Goal: Task Accomplishment & Management: Use online tool/utility

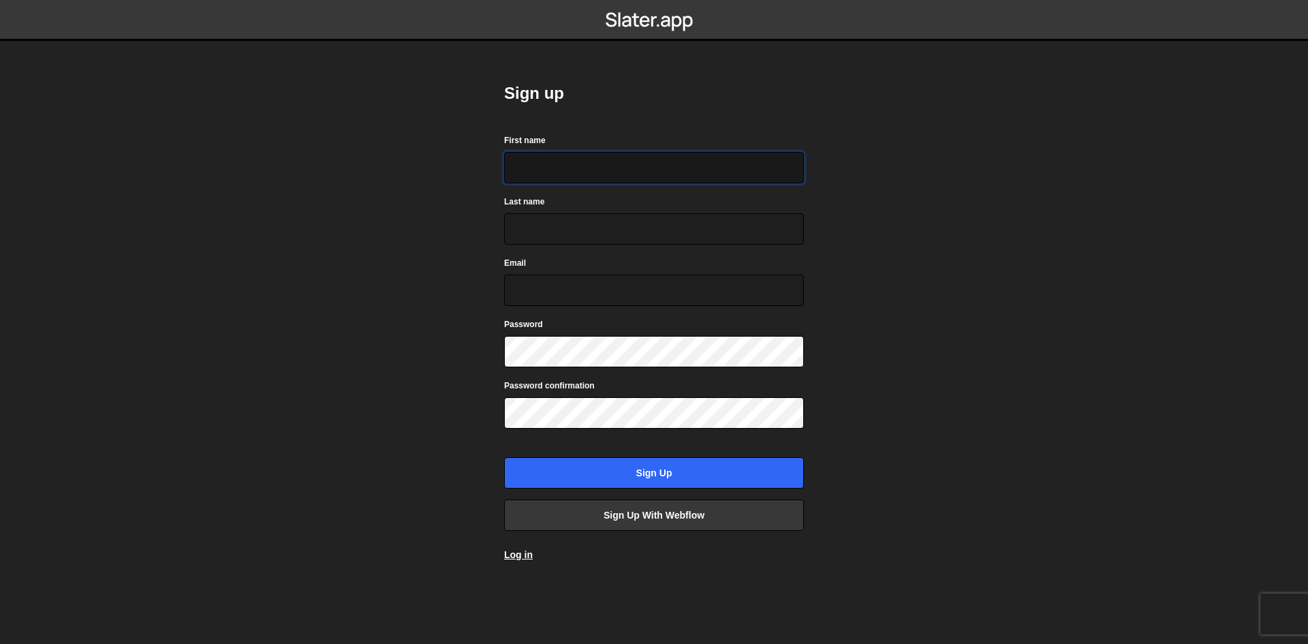
click at [533, 163] on input "First name" at bounding box center [654, 167] width 300 height 31
click at [612, 519] on link "Sign up with Webflow" at bounding box center [654, 514] width 300 height 31
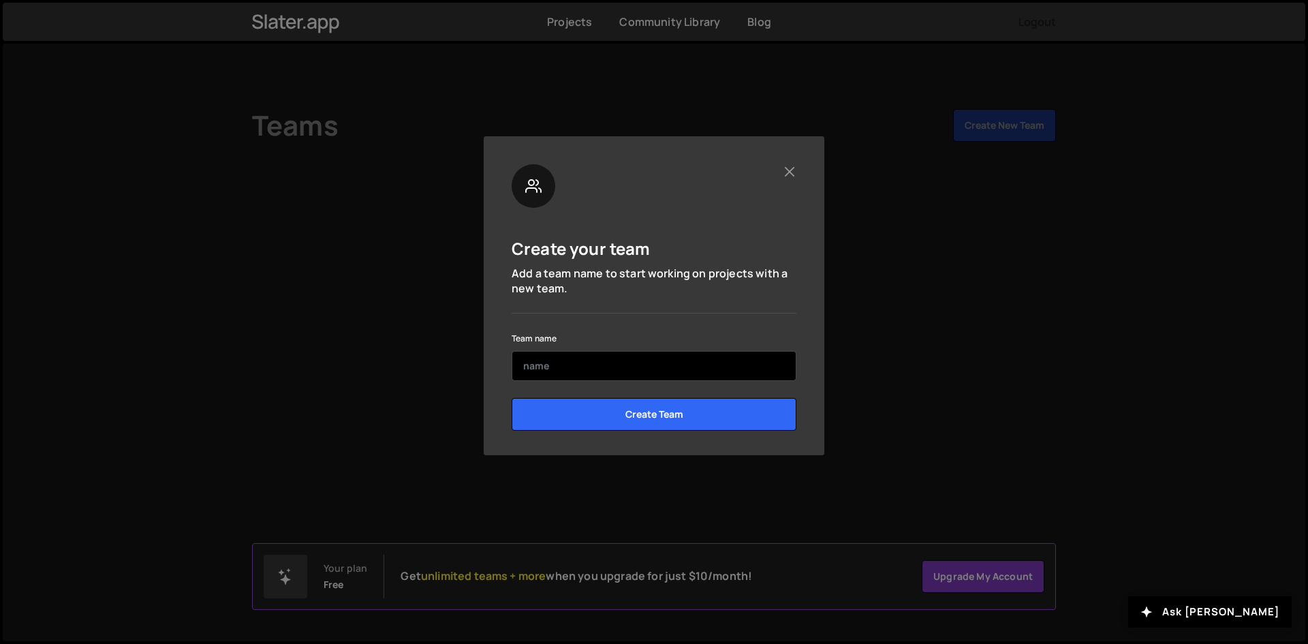
click at [574, 364] on input "text" at bounding box center [654, 366] width 285 height 30
type input "ATLAS Nancy"
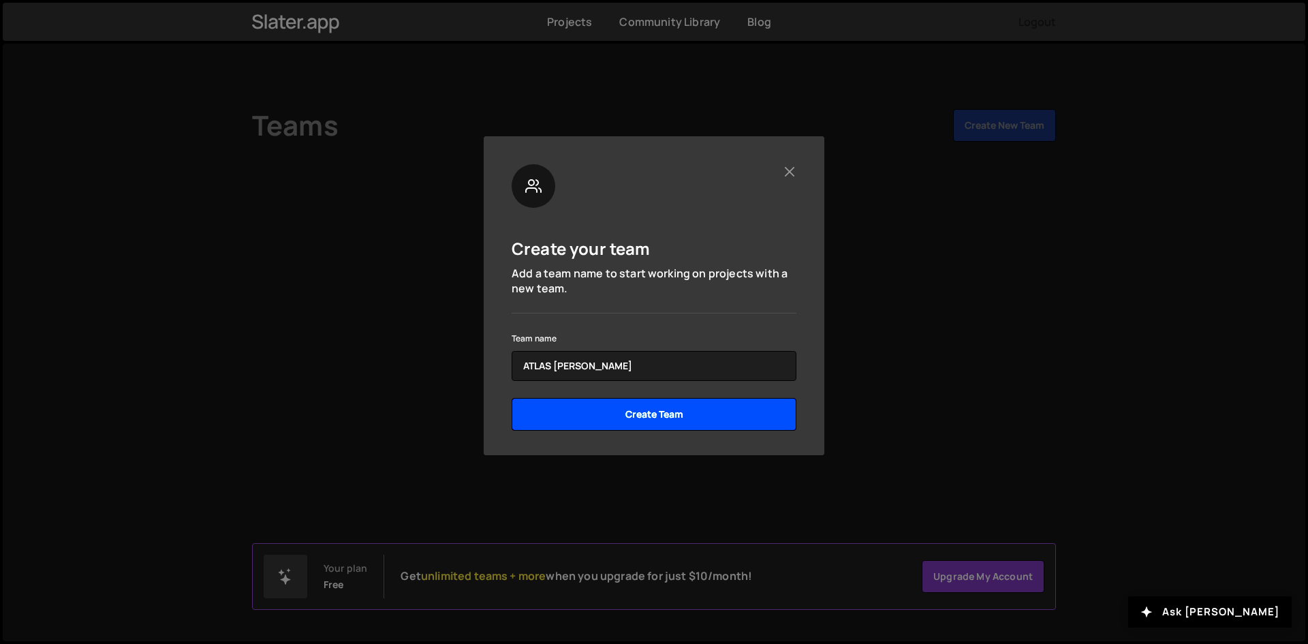
click at [512, 398] on input "Create Team" at bounding box center [654, 414] width 285 height 33
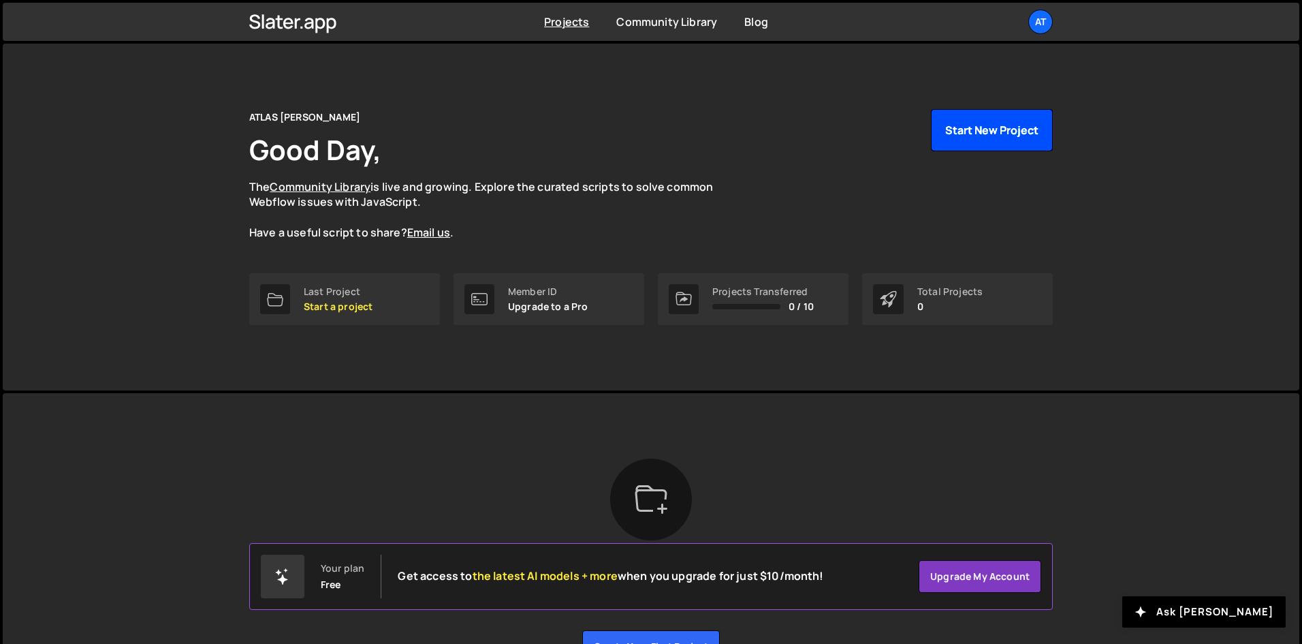
click at [997, 122] on button "Start New Project" at bounding box center [992, 130] width 122 height 42
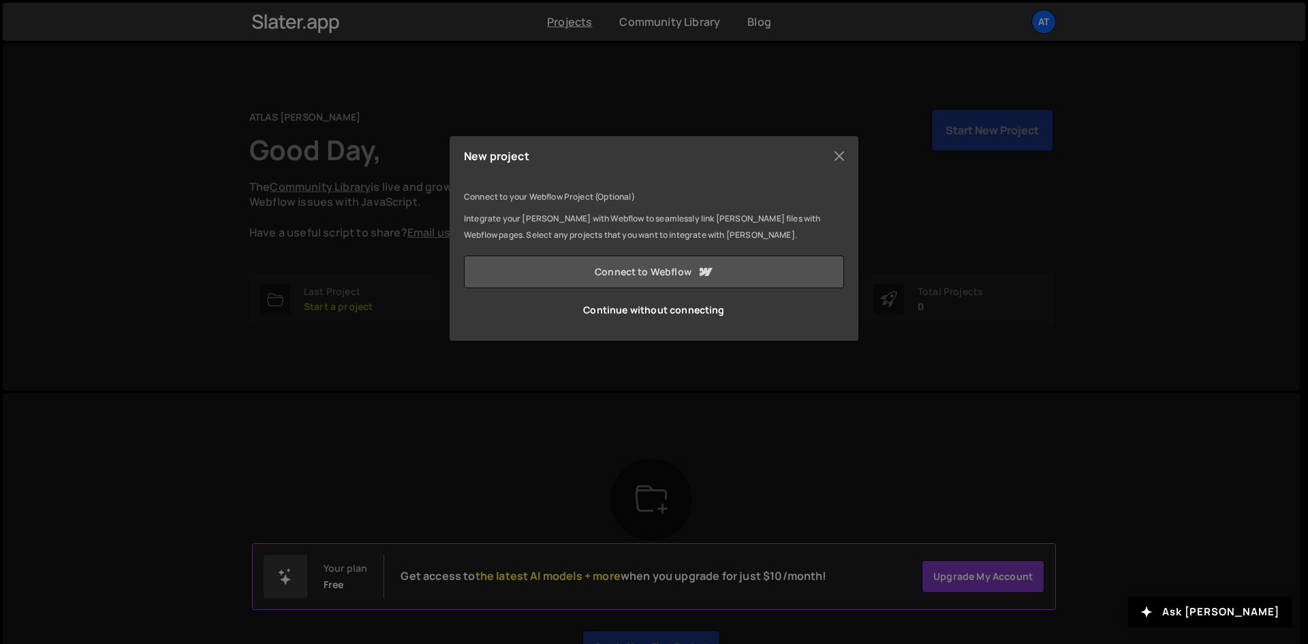
click at [582, 273] on link "Connect to Webflow" at bounding box center [654, 271] width 380 height 33
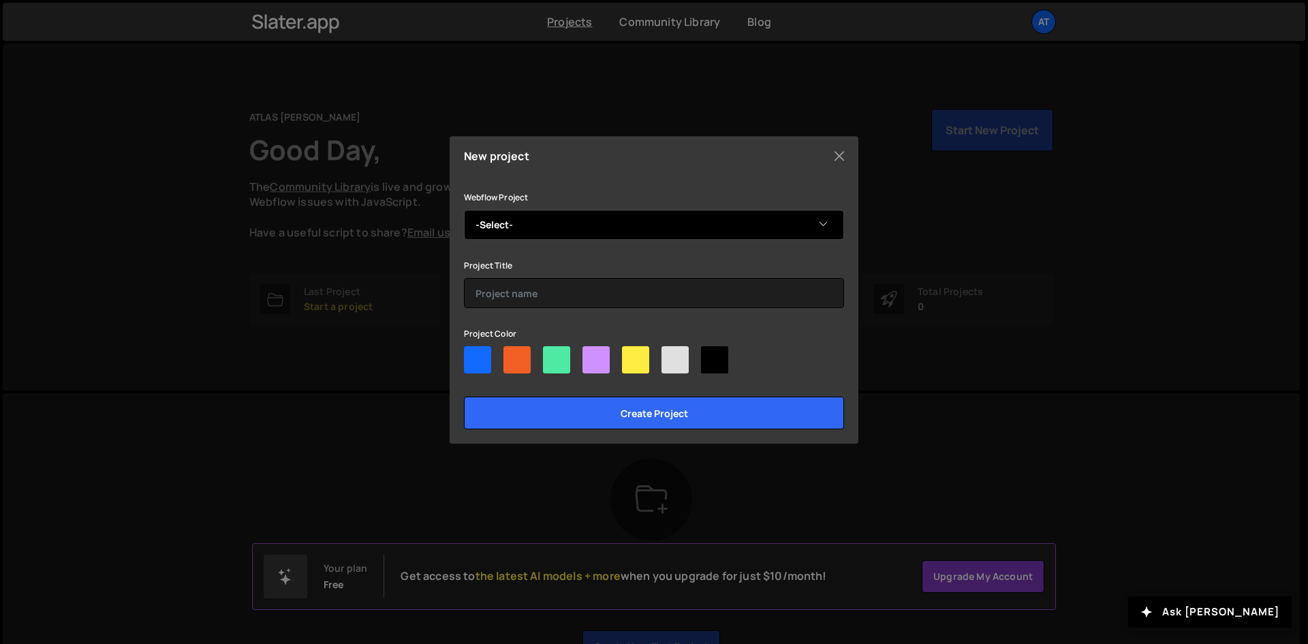
click at [518, 219] on select "-Select- MogoGraphie" at bounding box center [654, 225] width 380 height 30
click at [537, 225] on select "-Select- MogoGraphie" at bounding box center [654, 225] width 380 height 30
click at [505, 230] on select "-Select- MogoGraphie" at bounding box center [654, 225] width 380 height 30
select select "6884da30d4249589707806e2"
click at [464, 210] on select "-Select- MogoGraphie" at bounding box center [654, 225] width 380 height 30
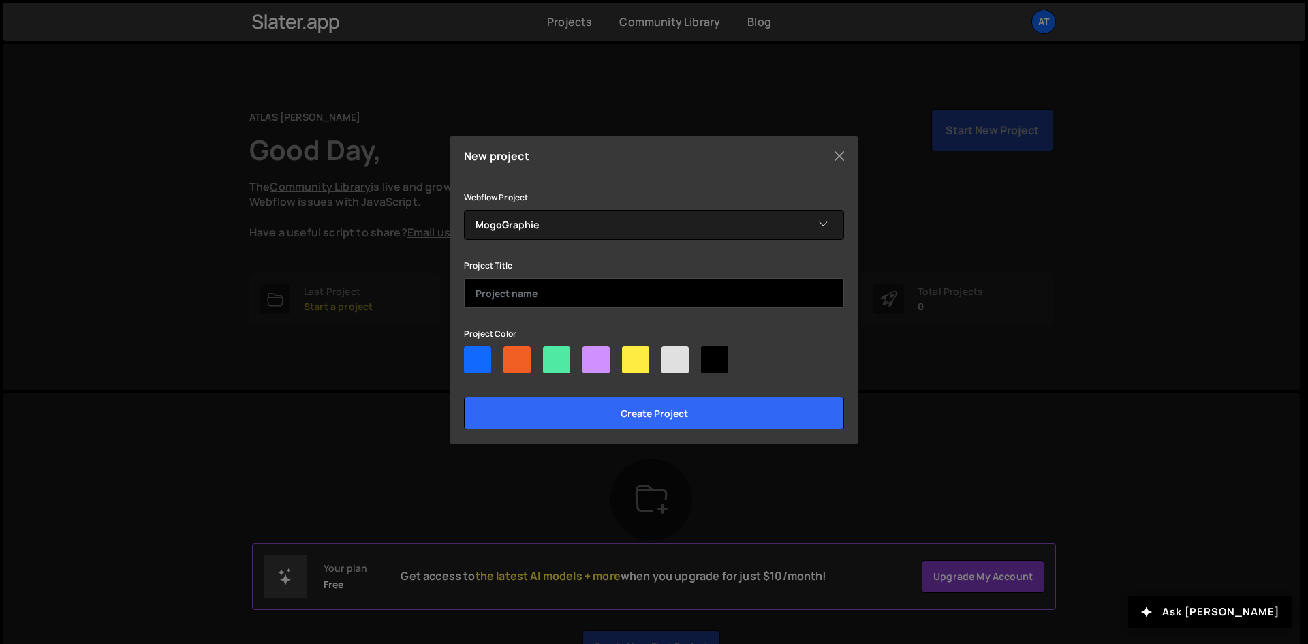
click at [498, 295] on input "text" at bounding box center [654, 293] width 380 height 30
type input "Pricing System"
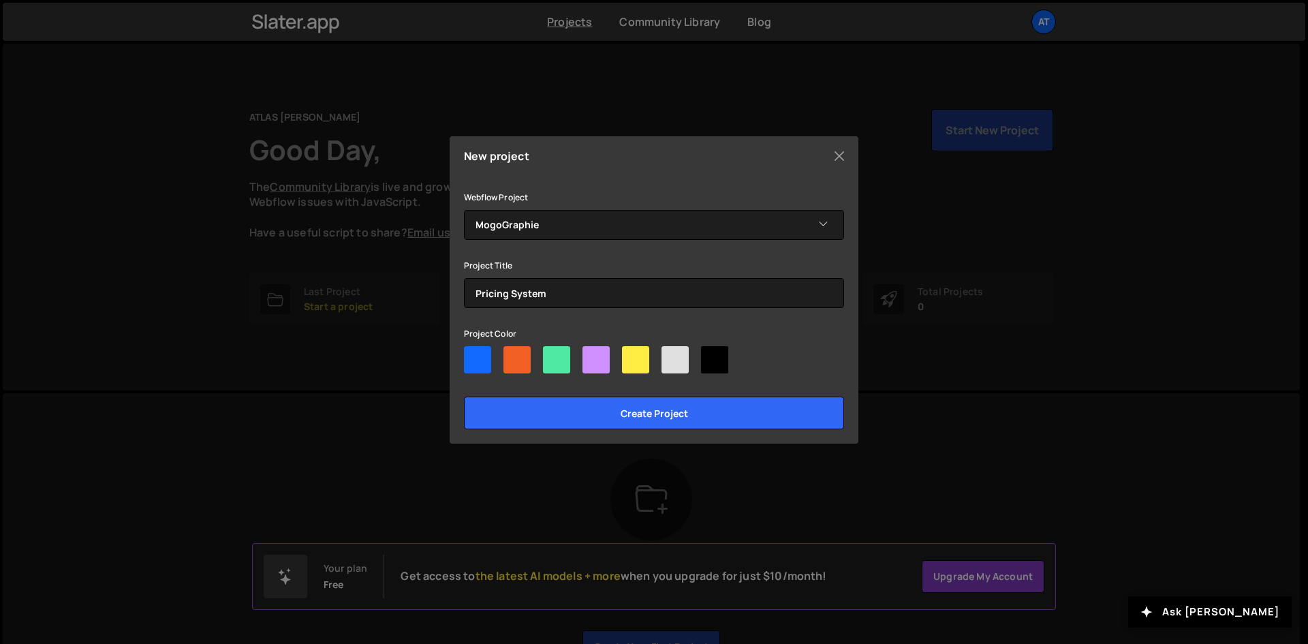
click at [599, 357] on div at bounding box center [595, 359] width 27 height 27
click at [591, 355] on input"] "radio" at bounding box center [586, 350] width 9 height 9
radio input"] "true"
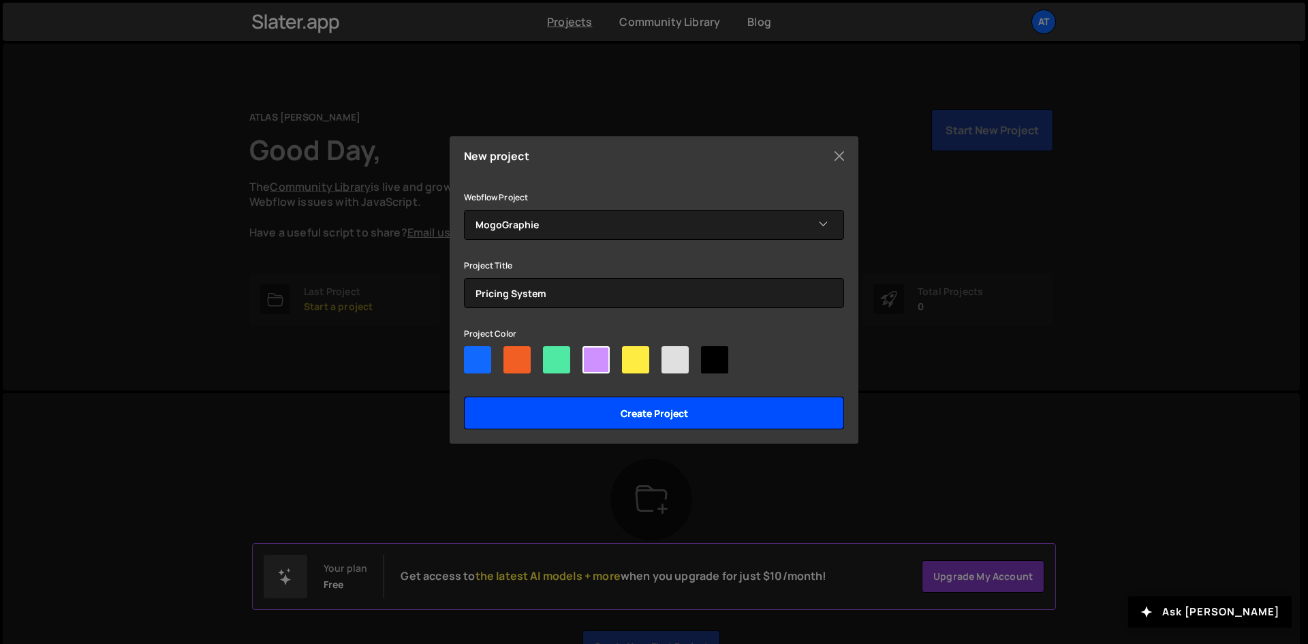
click at [601, 405] on input "Create project" at bounding box center [654, 412] width 380 height 33
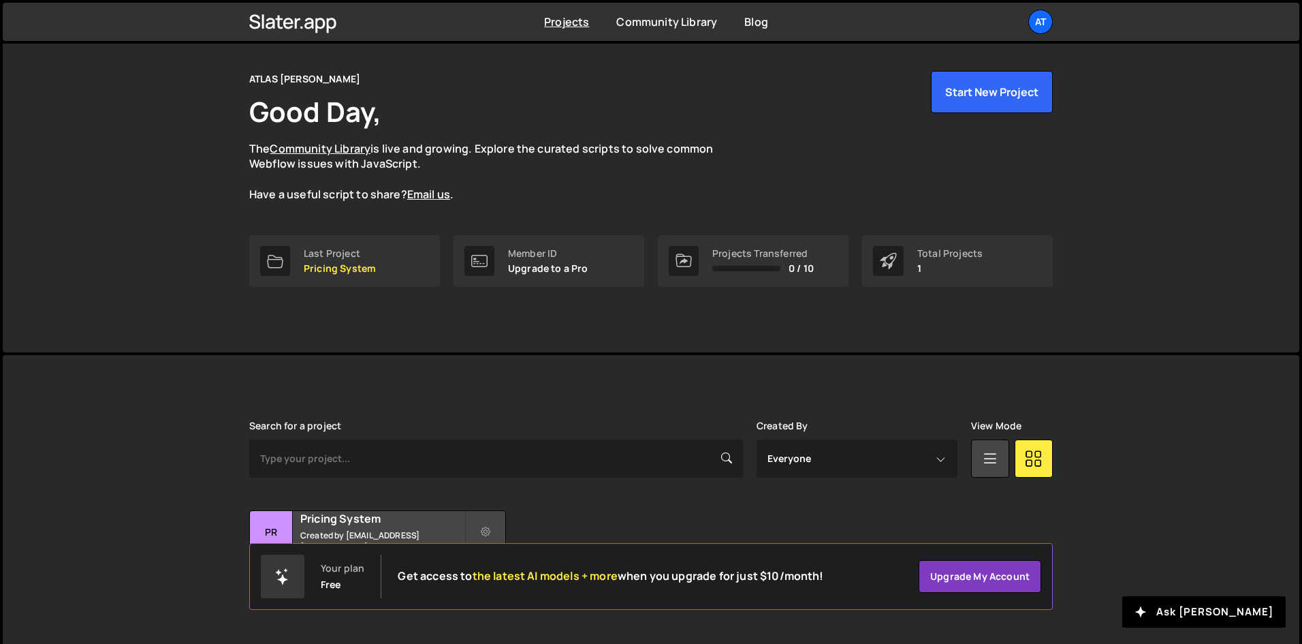
scroll to position [58, 0]
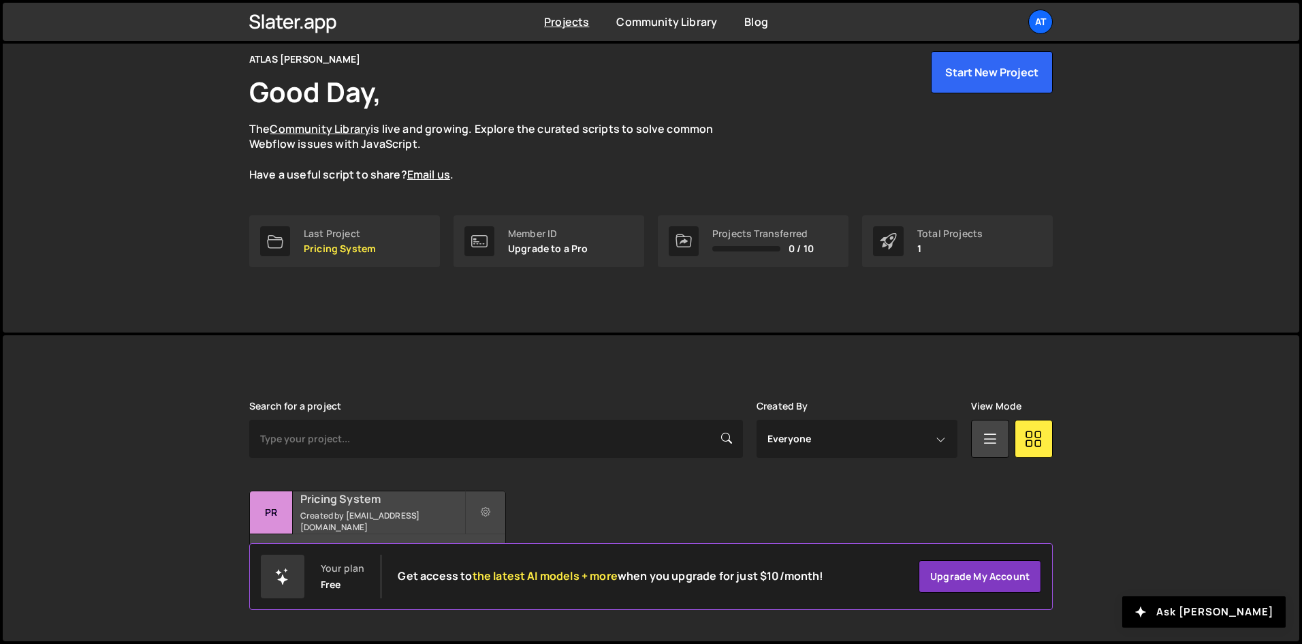
click at [356, 512] on div "Pricing System Created by [EMAIL_ADDRESS][DOMAIN_NAME]" at bounding box center [377, 512] width 255 height 42
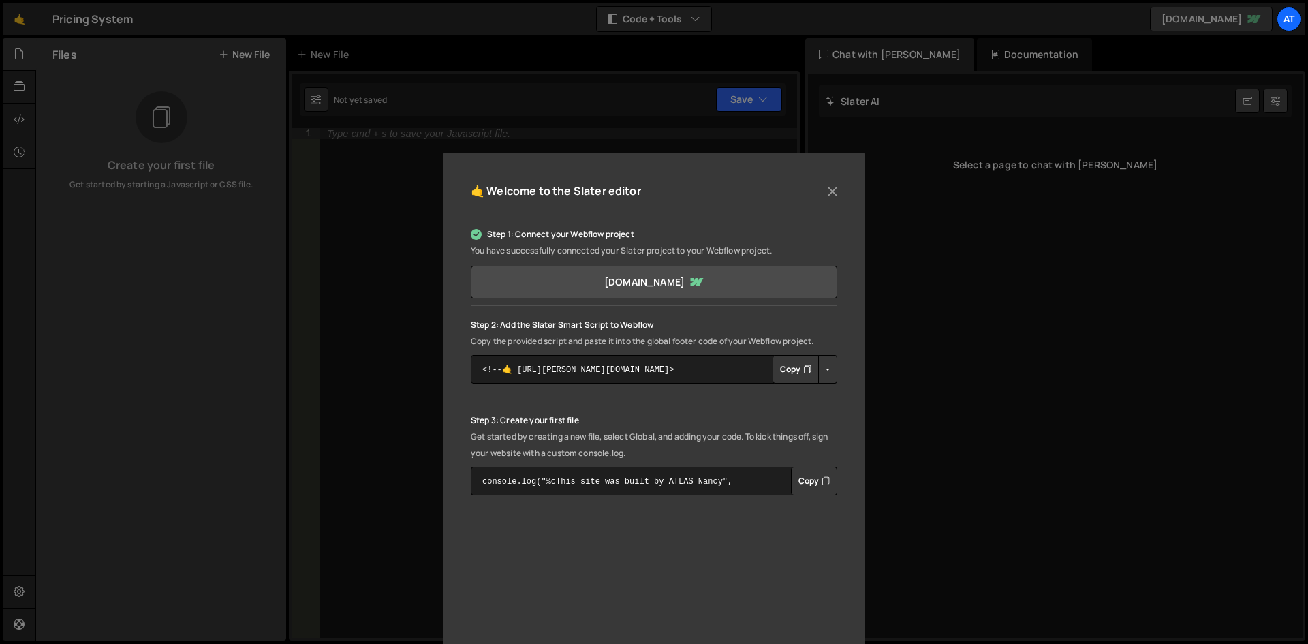
click at [789, 370] on button "Copy" at bounding box center [795, 369] width 46 height 29
click at [786, 373] on button "Copy" at bounding box center [795, 369] width 46 height 29
click at [818, 364] on button "Button group with nested dropdown" at bounding box center [827, 369] width 19 height 29
click at [798, 317] on p "Step 2: Add the Slater Smart Script to Webflow" at bounding box center [654, 325] width 366 height 16
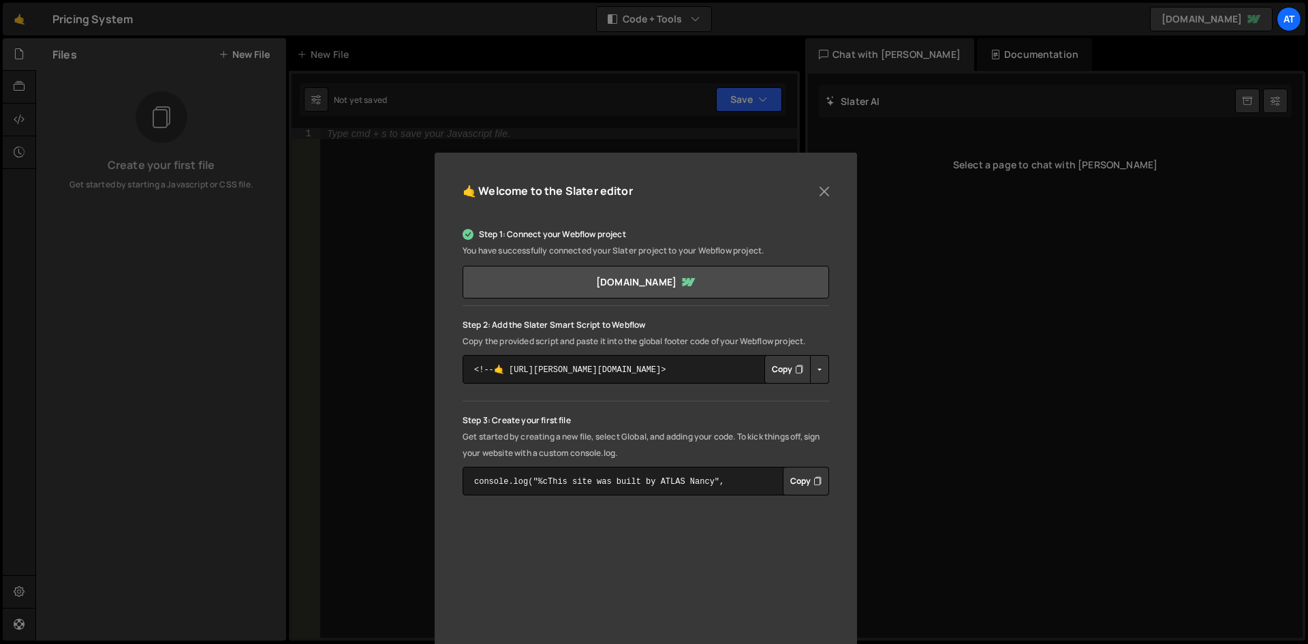
click at [945, 185] on div "🤙 Welcome to the [PERSON_NAME] editor Step 1: Connect your Webflow project You …" at bounding box center [654, 322] width 1308 height 644
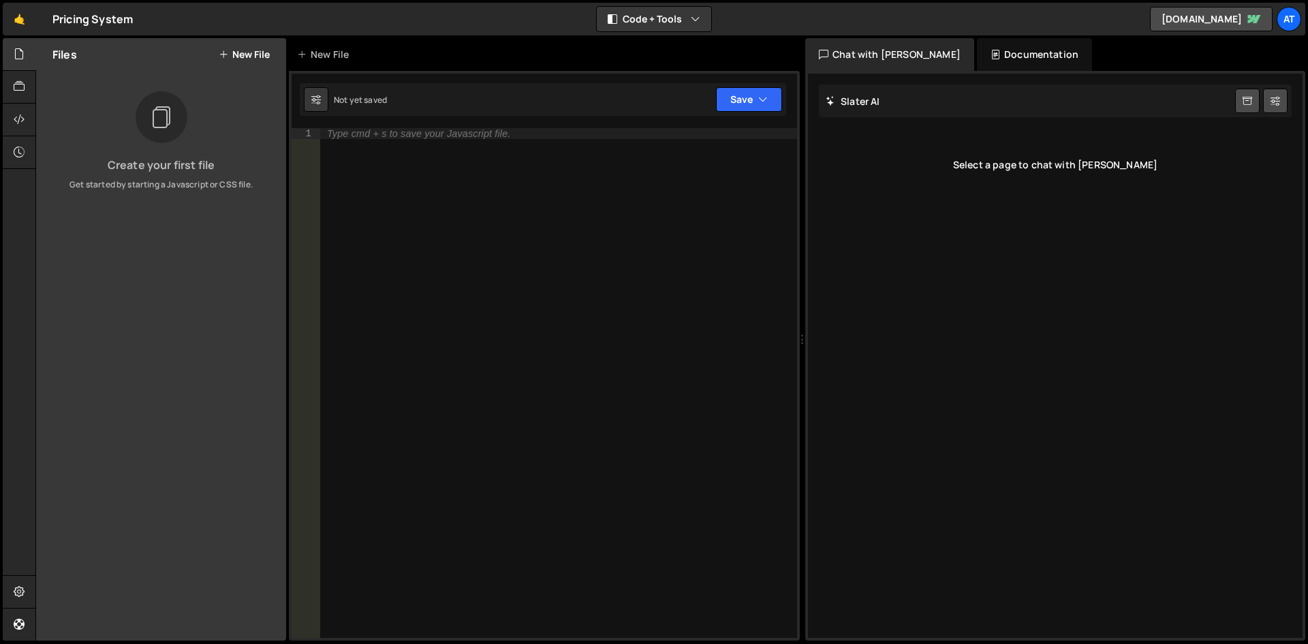
click at [591, 171] on div "Type cmd + s to save your Javascript file." at bounding box center [558, 393] width 477 height 531
type textarea "console.log('hello world)"
drag, startPoint x: 738, startPoint y: 98, endPoint x: 746, endPoint y: 104, distance: 10.2
click at [738, 98] on button "Save" at bounding box center [749, 99] width 66 height 25
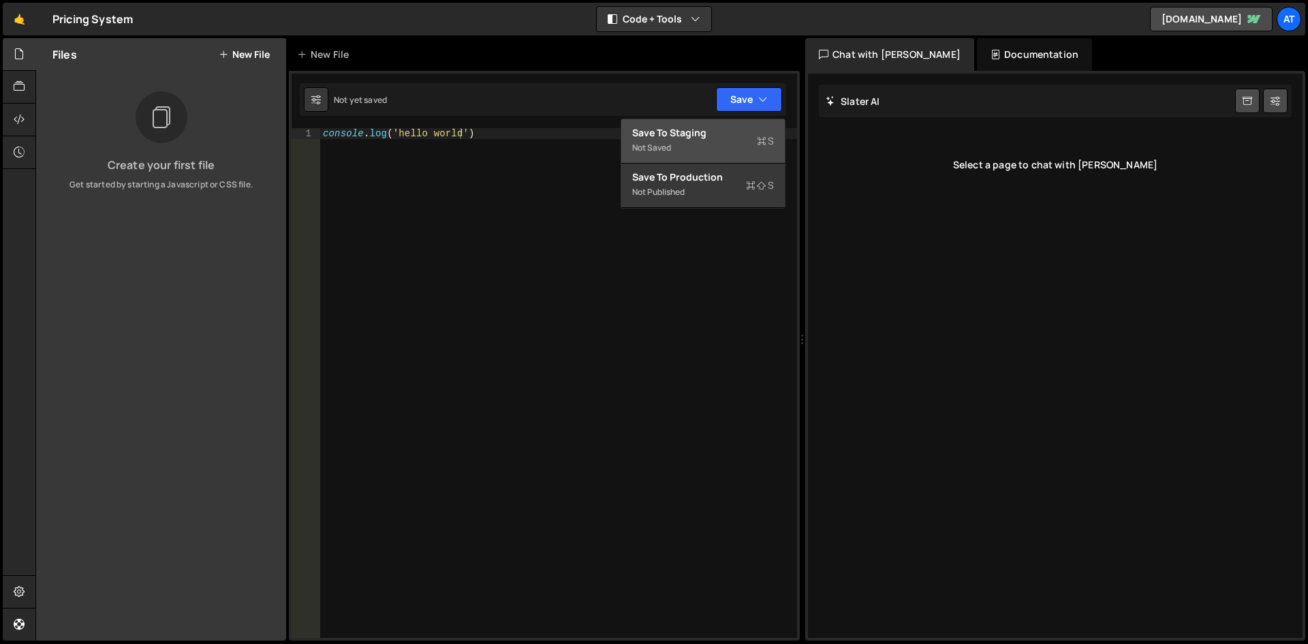
click at [688, 152] on div "Not saved" at bounding box center [703, 148] width 142 height 16
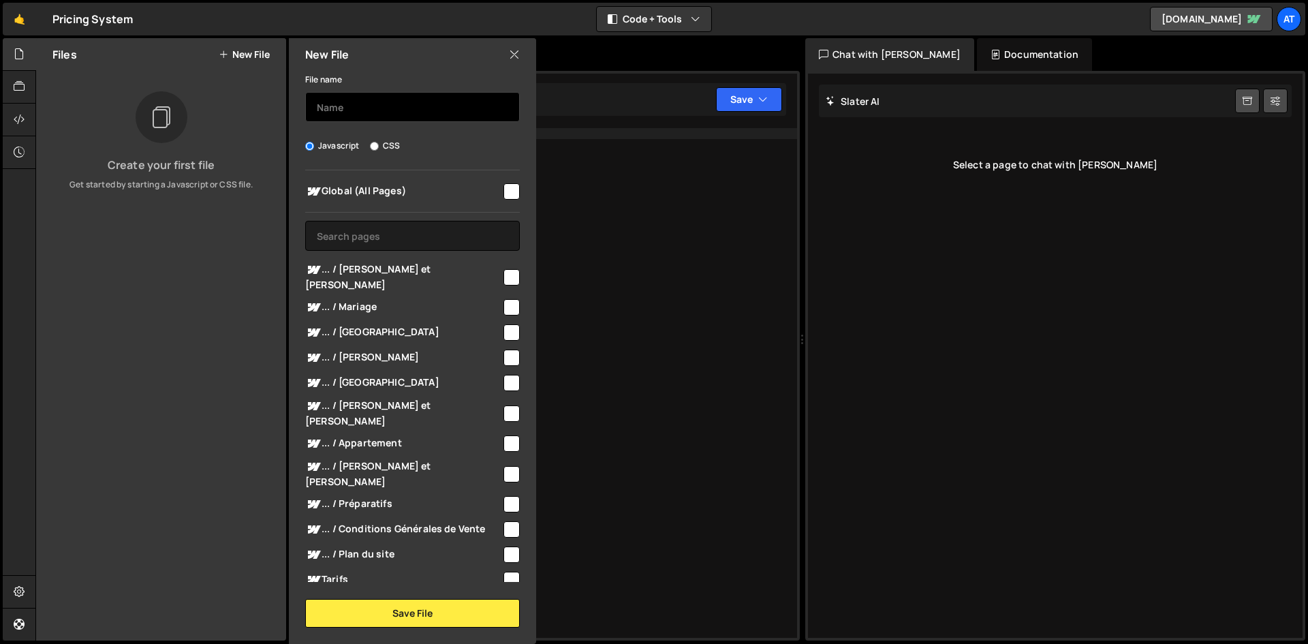
click at [334, 96] on input "text" at bounding box center [412, 107] width 215 height 30
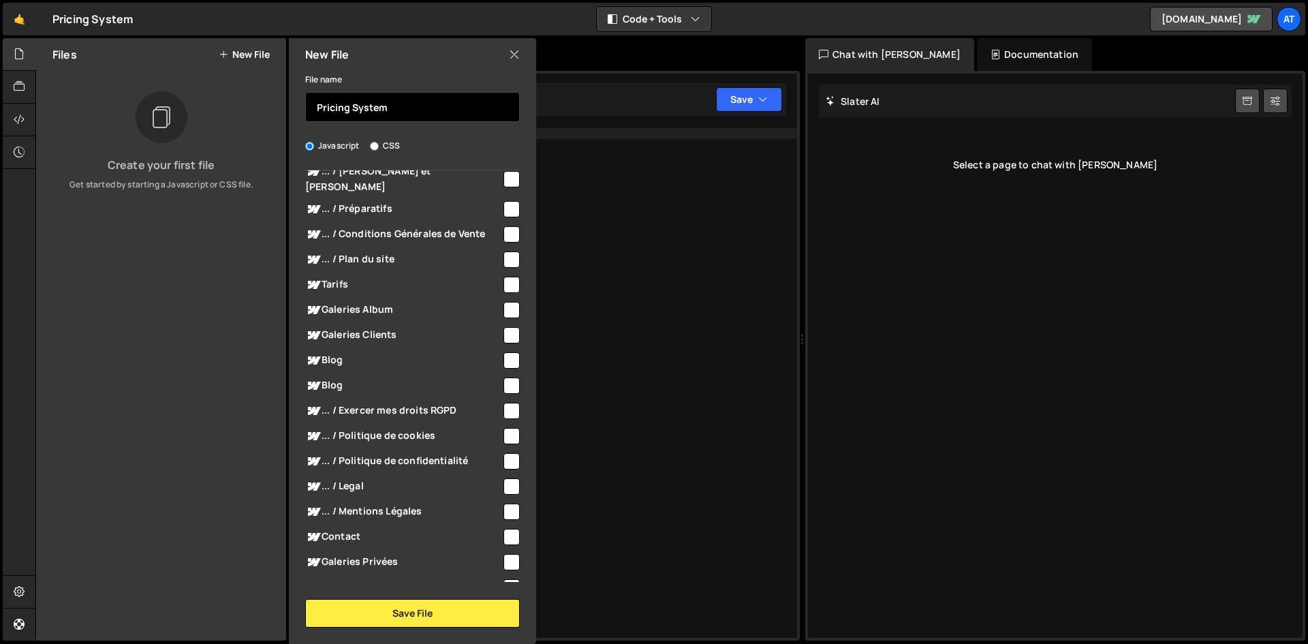
scroll to position [272, 0]
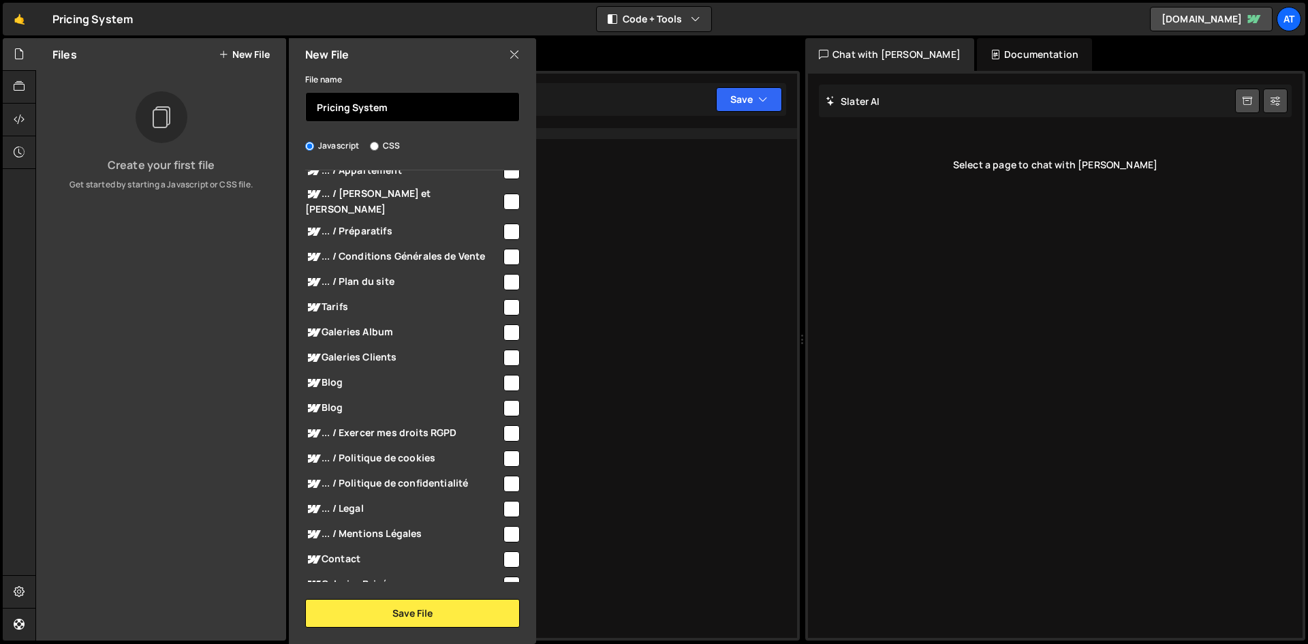
type input "Pricing System"
click at [512, 299] on input "checkbox" at bounding box center [511, 307] width 16 height 16
checkbox input "true"
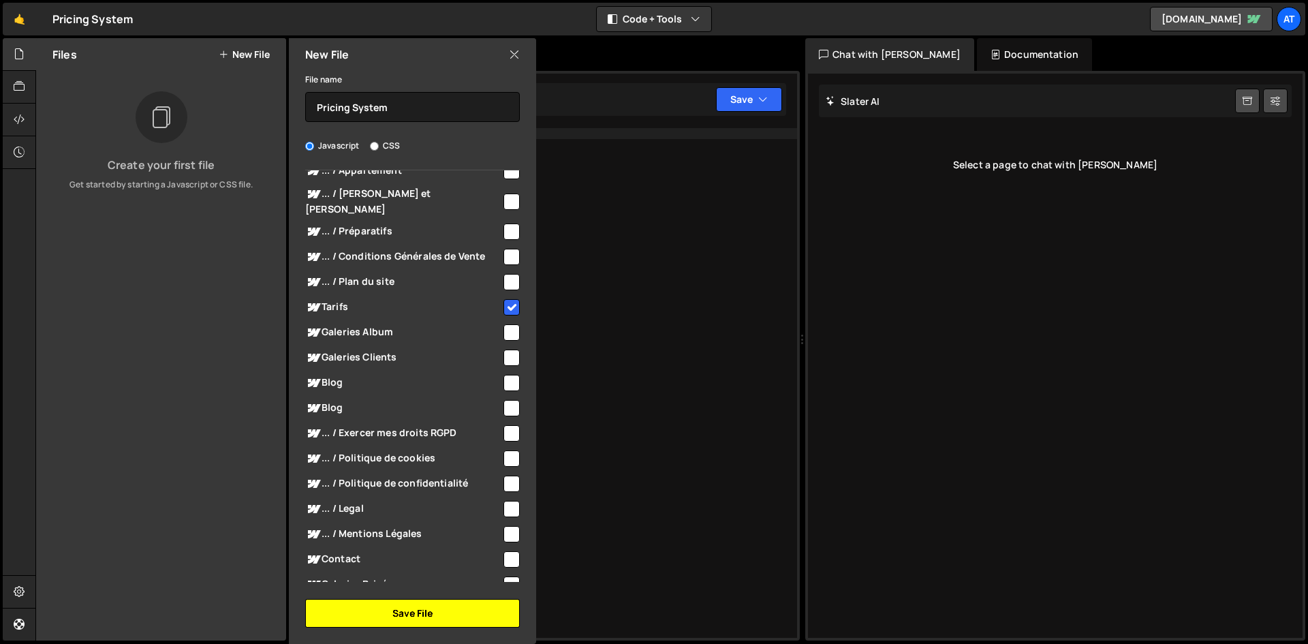
click at [411, 614] on button "Save File" at bounding box center [412, 613] width 215 height 29
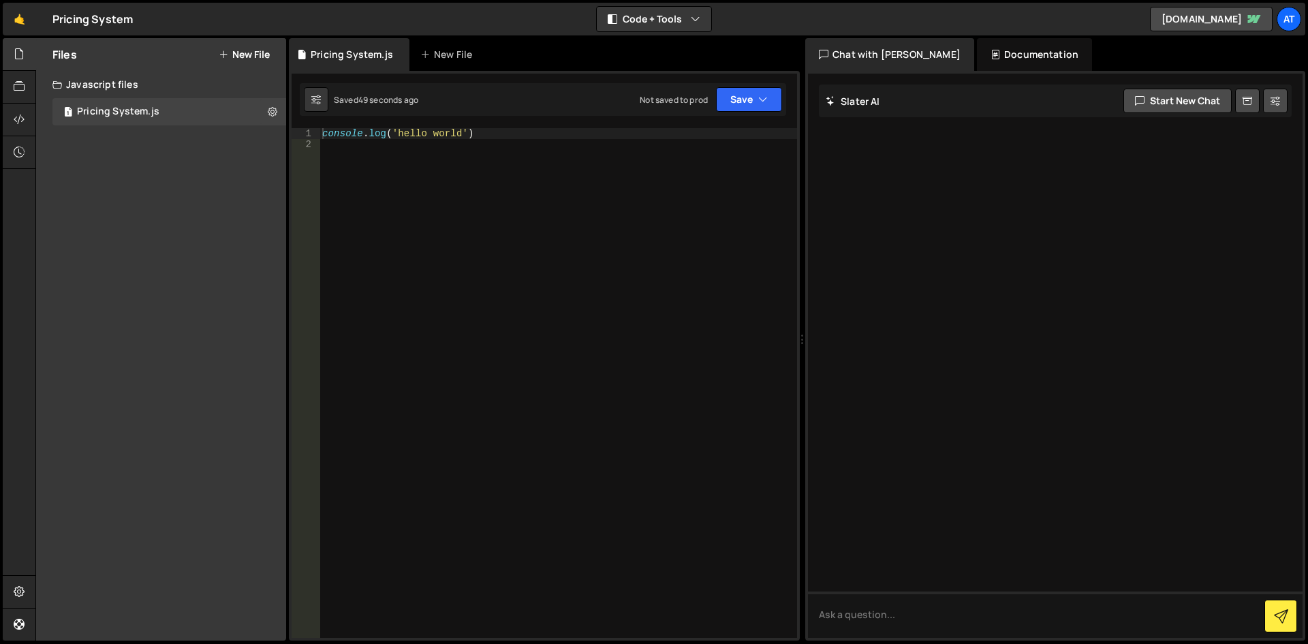
click at [541, 156] on div "console . log ( 'hello world' )" at bounding box center [558, 393] width 478 height 531
type textarea "s"
type textarea "console.log('hello world');"
drag, startPoint x: 745, startPoint y: 104, endPoint x: 746, endPoint y: 112, distance: 8.2
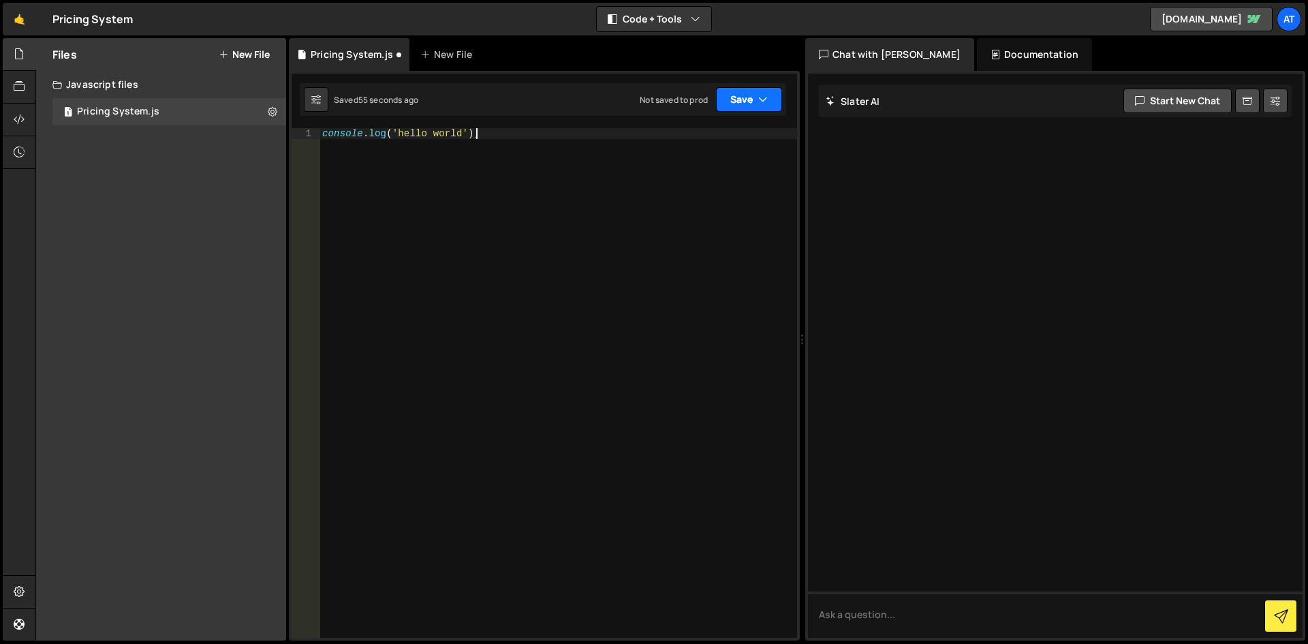
click at [746, 99] on button "Save" at bounding box center [749, 99] width 66 height 25
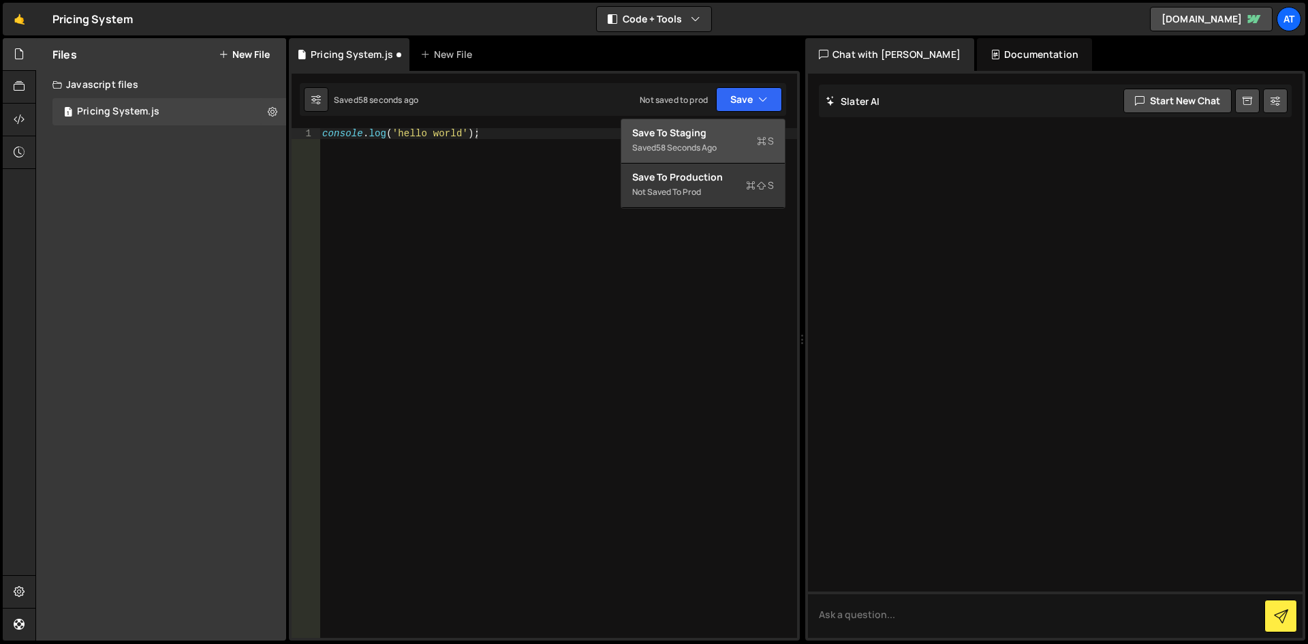
click at [694, 137] on div "Save to Staging S" at bounding box center [703, 133] width 142 height 14
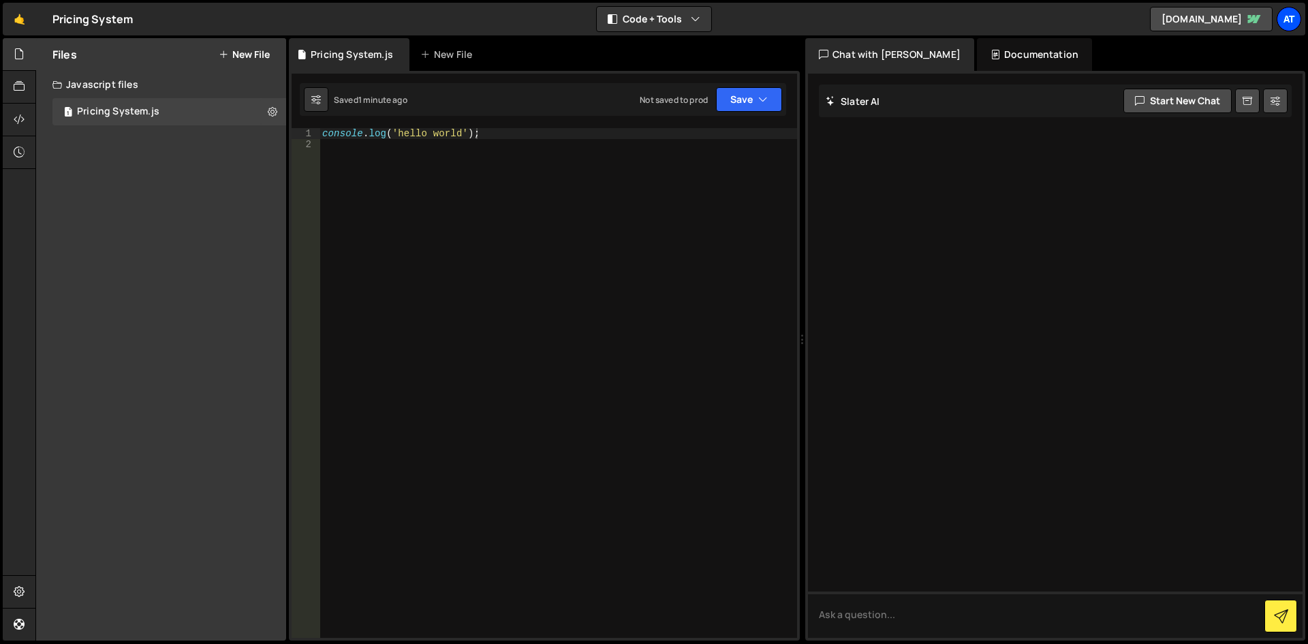
click at [1289, 14] on div "AT" at bounding box center [1289, 19] width 25 height 25
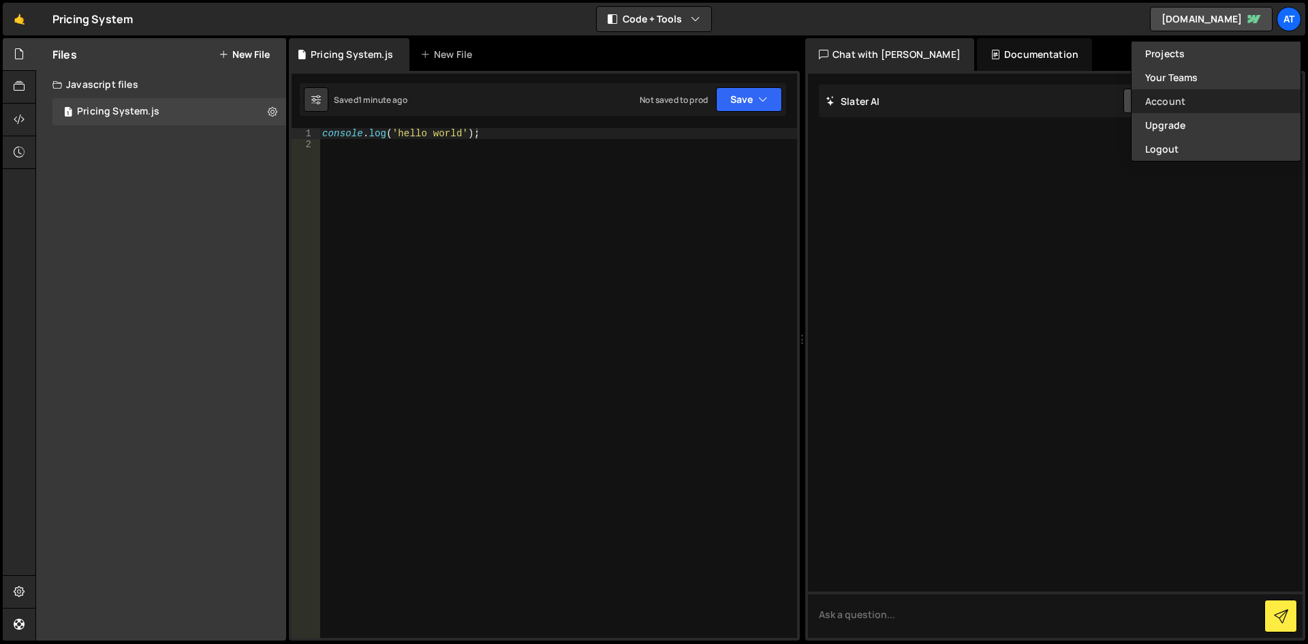
click at [1158, 105] on link "Account" at bounding box center [1215, 101] width 169 height 24
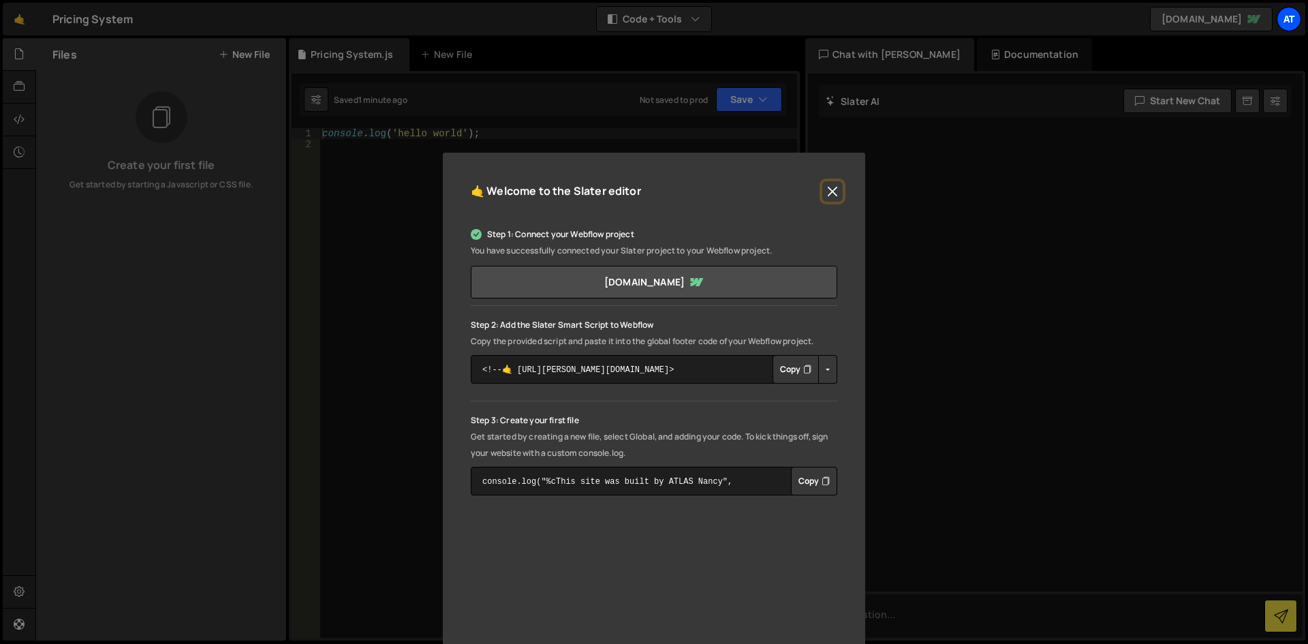
click at [1296, 19] on div "AT" at bounding box center [1289, 19] width 25 height 25
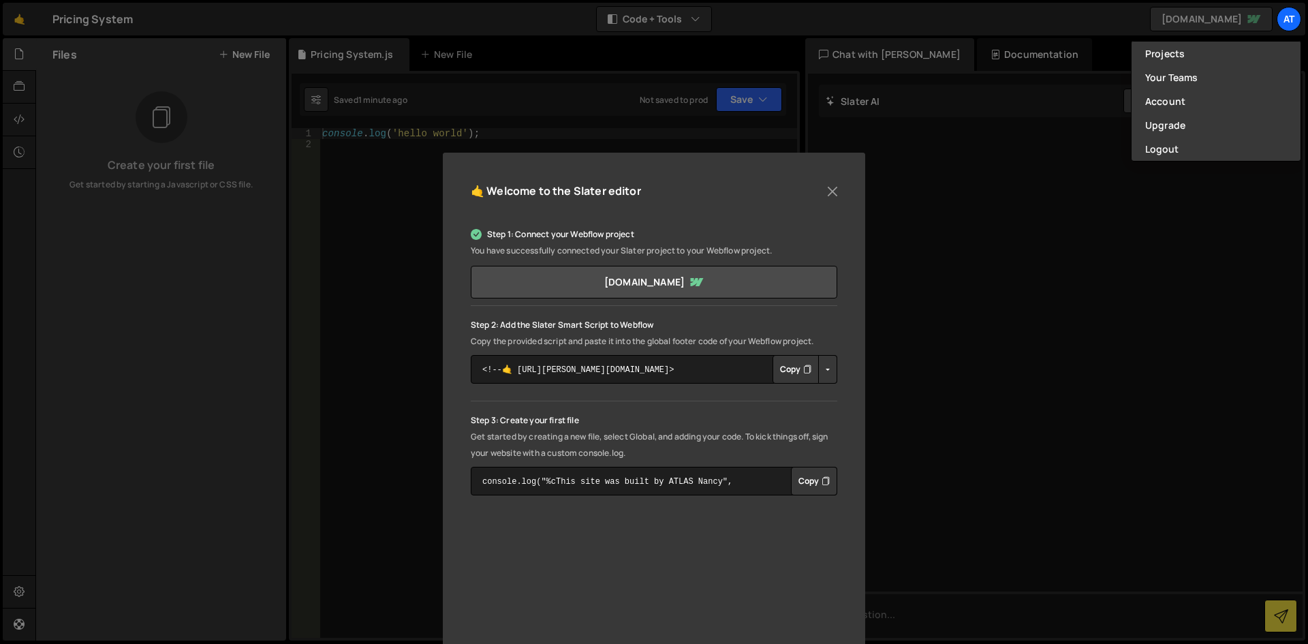
click at [610, 242] on p "Step 1: Connect your Webflow project" at bounding box center [654, 234] width 366 height 16
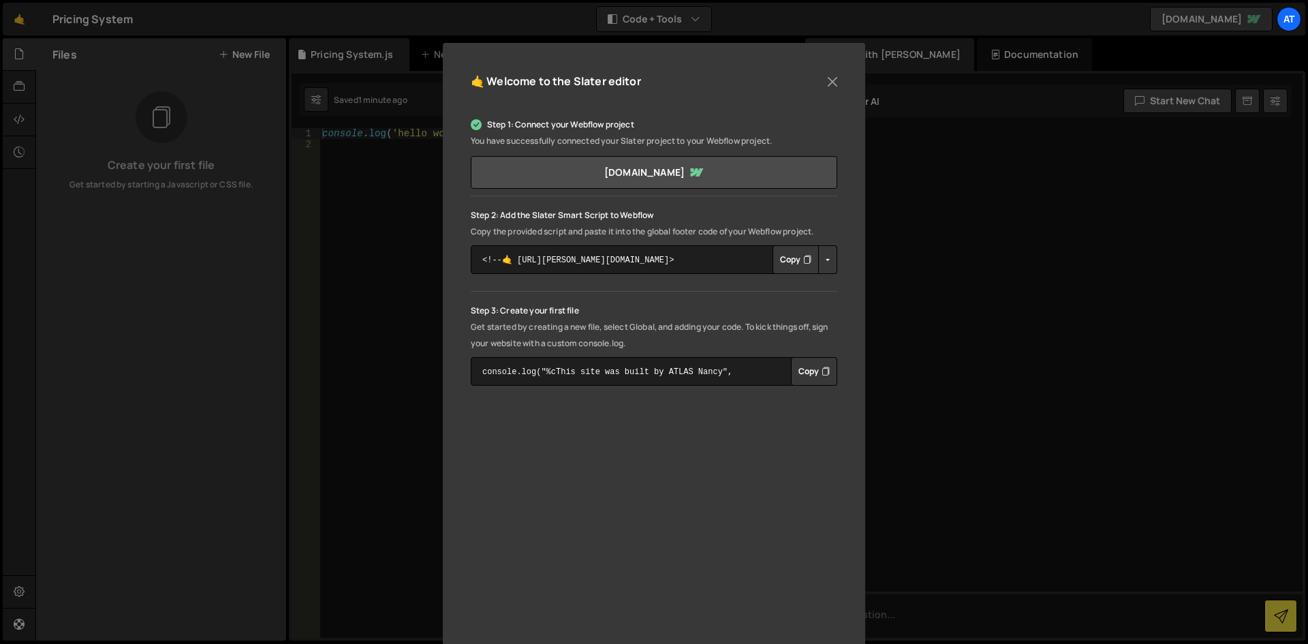
scroll to position [132, 0]
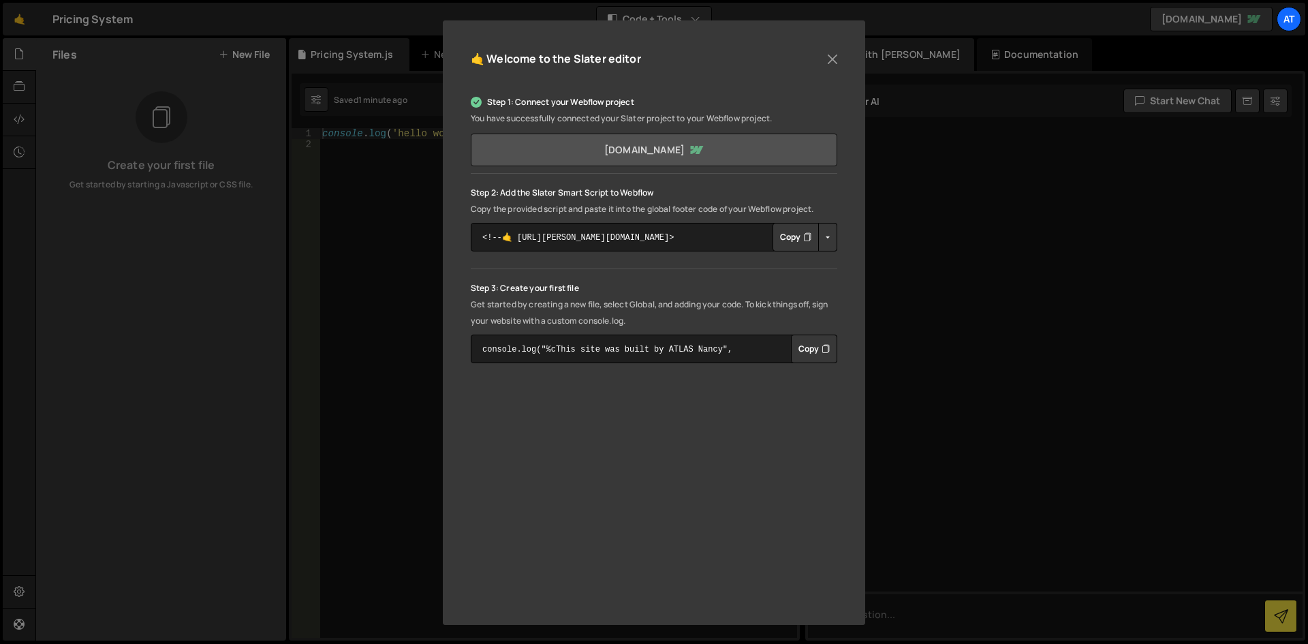
click at [629, 145] on link "[DOMAIN_NAME]" at bounding box center [654, 150] width 366 height 33
click at [393, 168] on div "🤙 Welcome to the Slater editor Step 1: Connect your Webflow project You have su…" at bounding box center [654, 322] width 1308 height 644
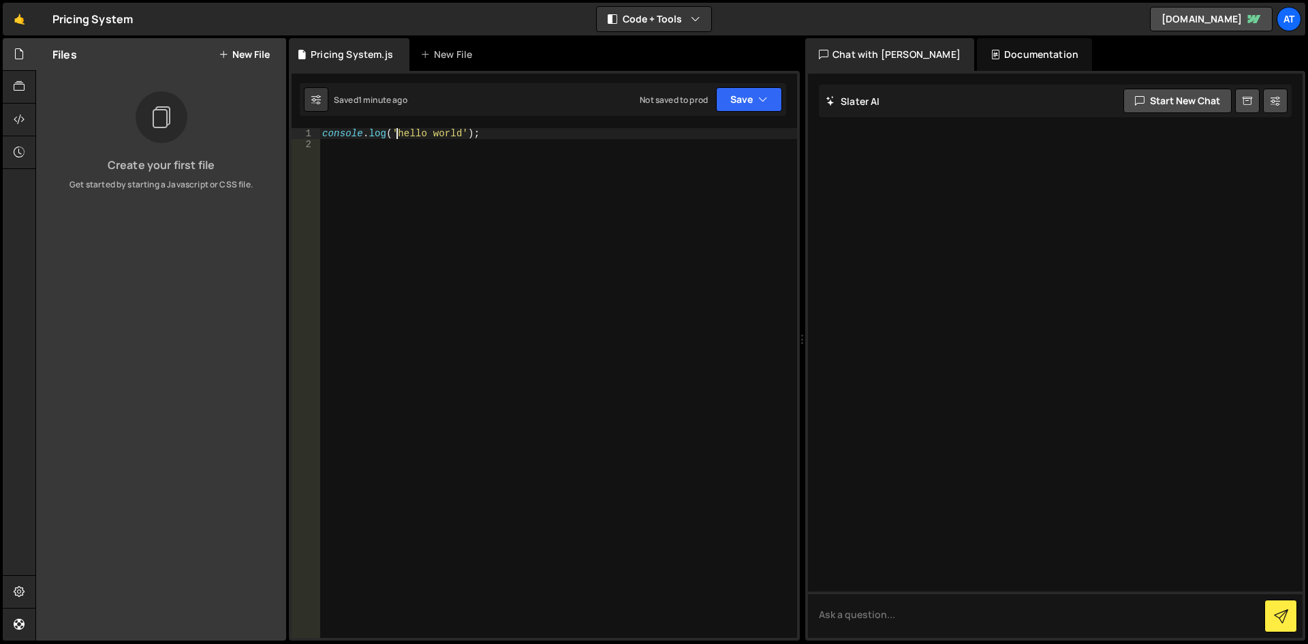
click at [394, 133] on div "console . log ( 'hello world' ) ;" at bounding box center [558, 393] width 478 height 531
type textarea "console.log("hello world");"
click at [753, 89] on button "Save" at bounding box center [749, 99] width 66 height 25
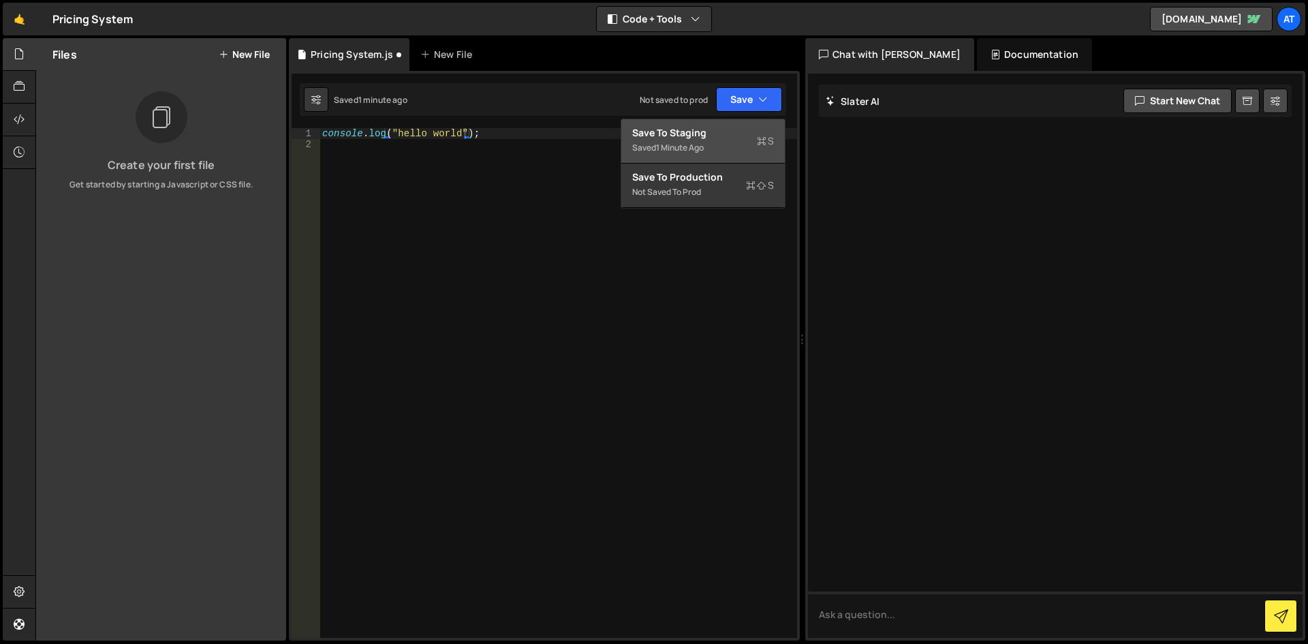
click at [688, 150] on div "1 minute ago" at bounding box center [680, 148] width 48 height 12
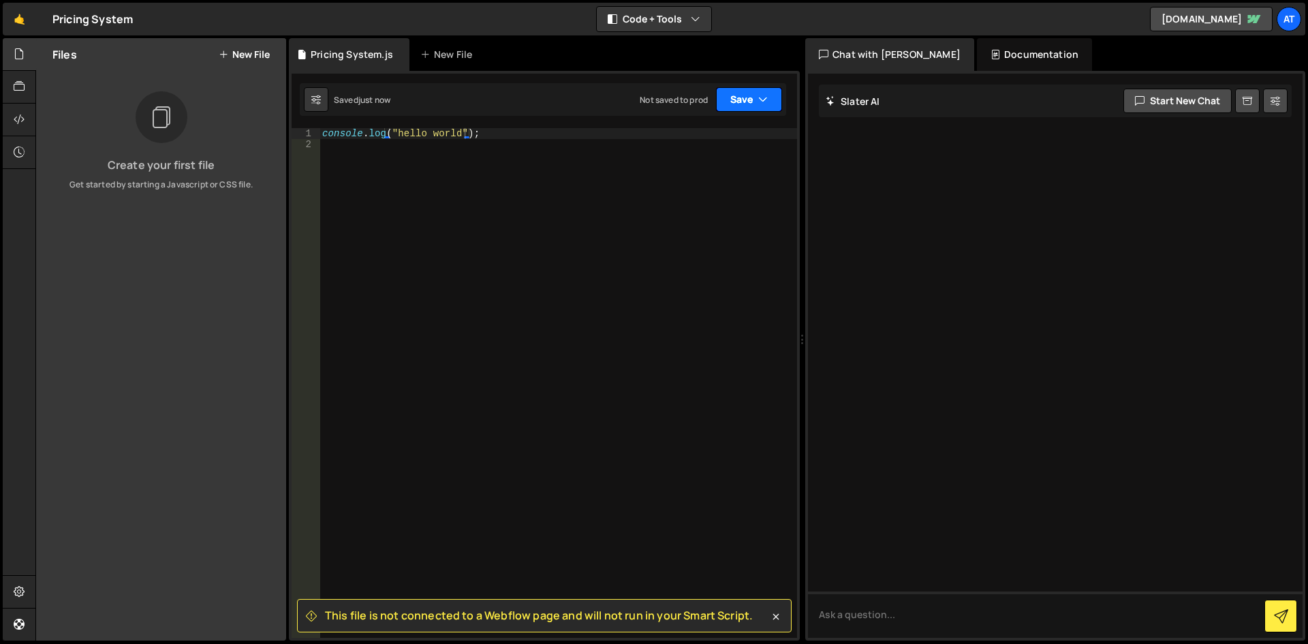
click at [736, 107] on button "Save" at bounding box center [749, 99] width 66 height 25
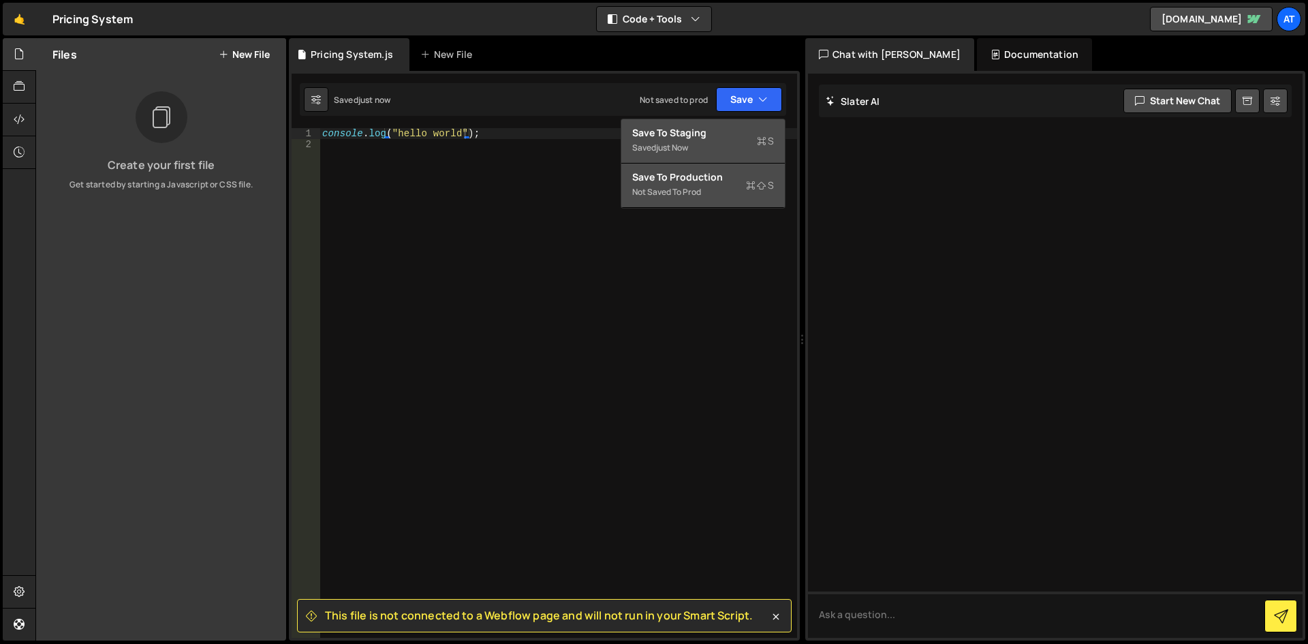
click at [693, 187] on div "Not saved to prod" at bounding box center [703, 192] width 142 height 16
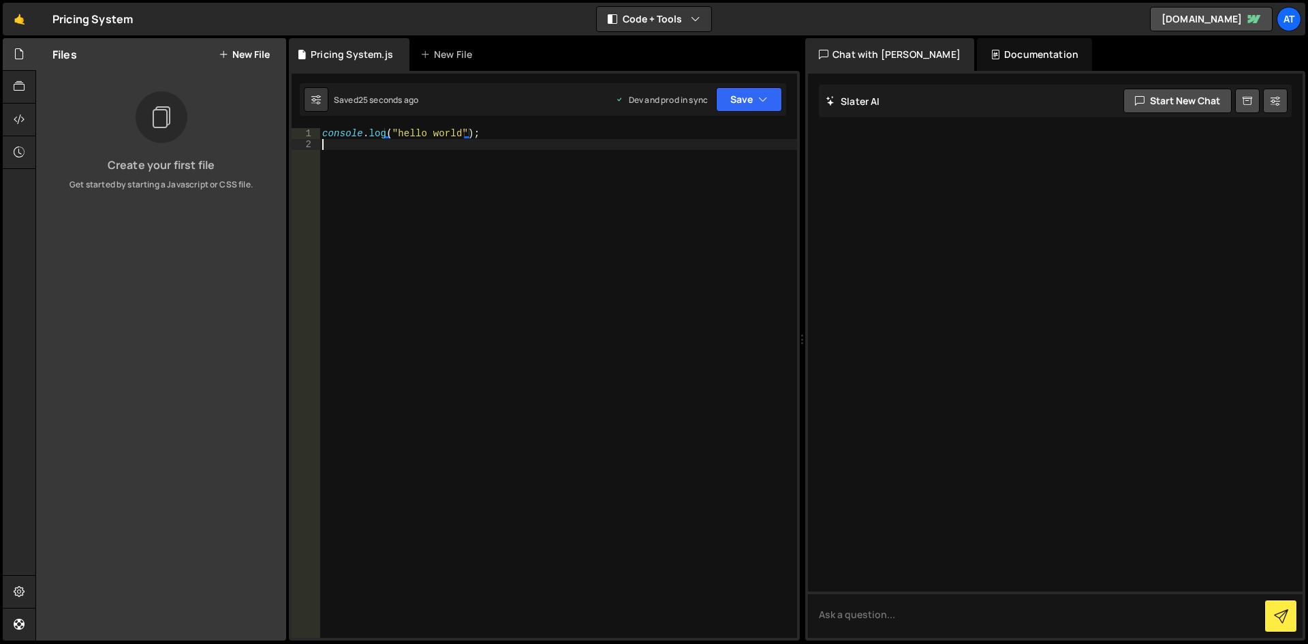
click at [546, 187] on div "console . log ( "hello world" ) ;" at bounding box center [558, 393] width 478 height 531
click at [15, 111] on div at bounding box center [19, 120] width 33 height 33
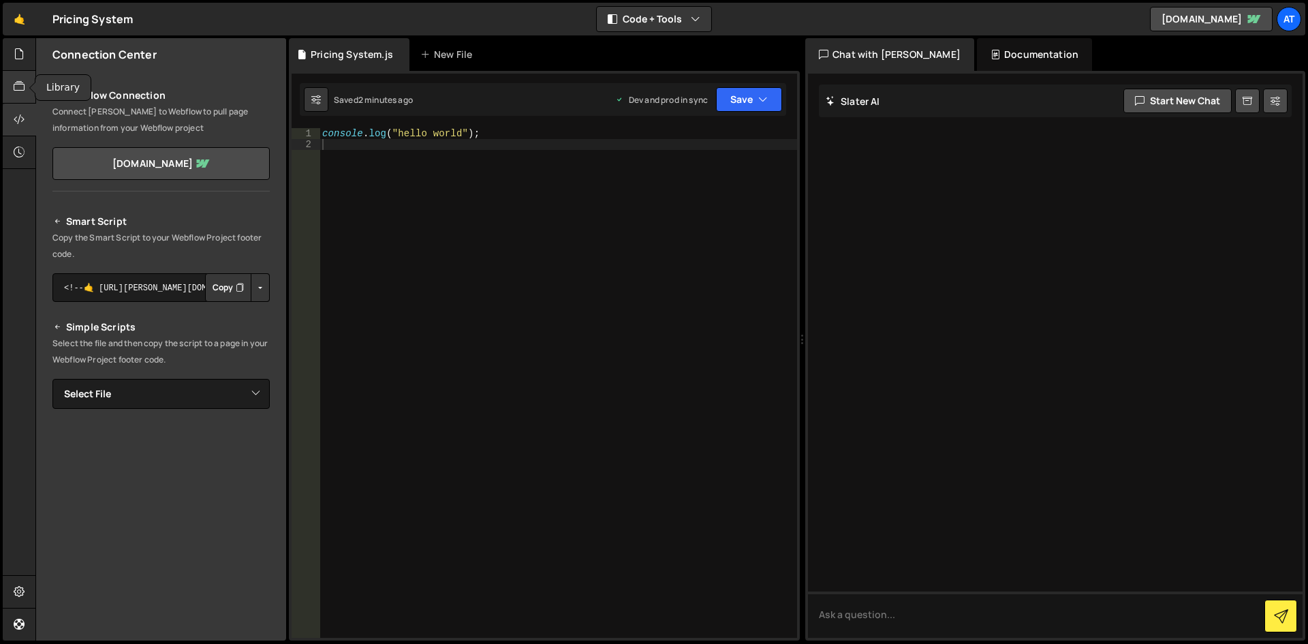
click at [17, 98] on div at bounding box center [19, 87] width 33 height 33
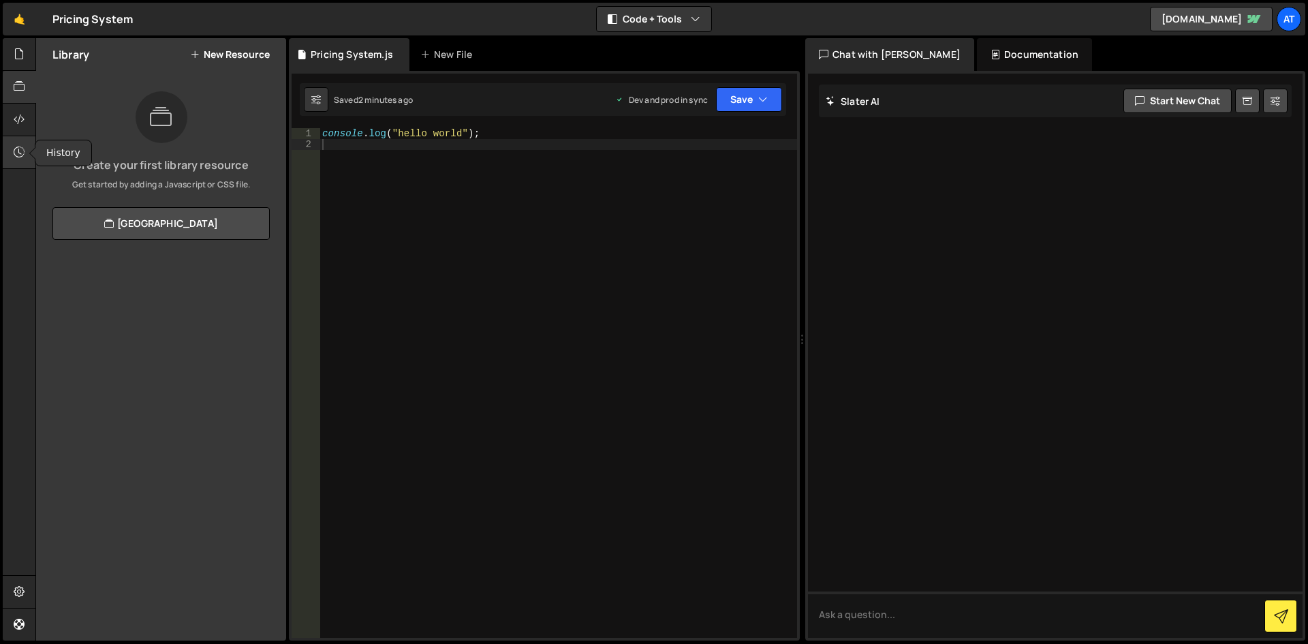
click at [14, 161] on div at bounding box center [19, 152] width 33 height 33
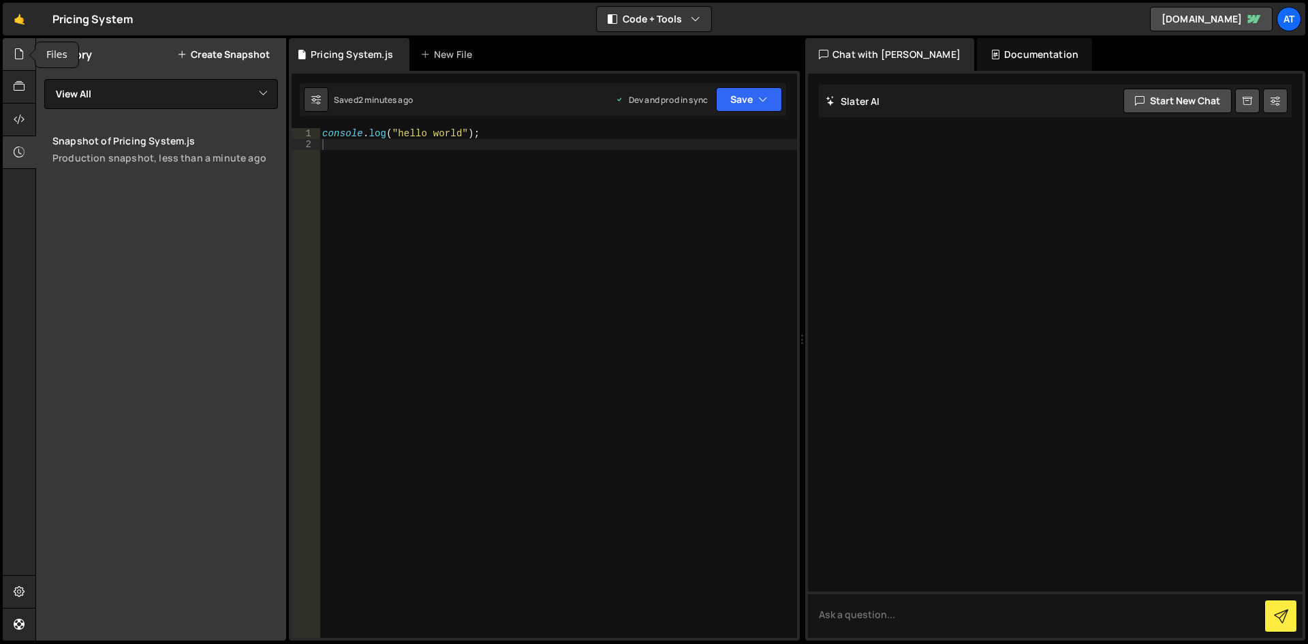
click at [8, 46] on div at bounding box center [19, 54] width 33 height 33
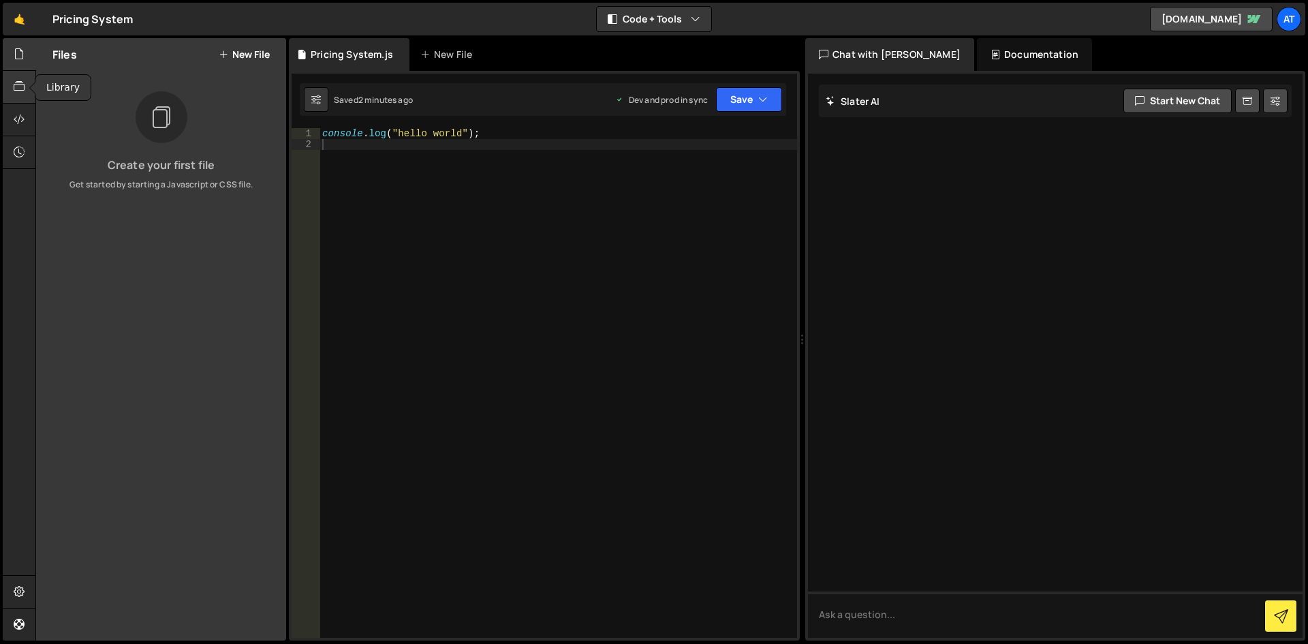
click at [15, 86] on icon at bounding box center [19, 86] width 11 height 15
click at [420, 185] on div "console . log ( "hello world" ) ;" at bounding box center [558, 393] width 478 height 531
click at [21, 119] on icon at bounding box center [19, 119] width 11 height 15
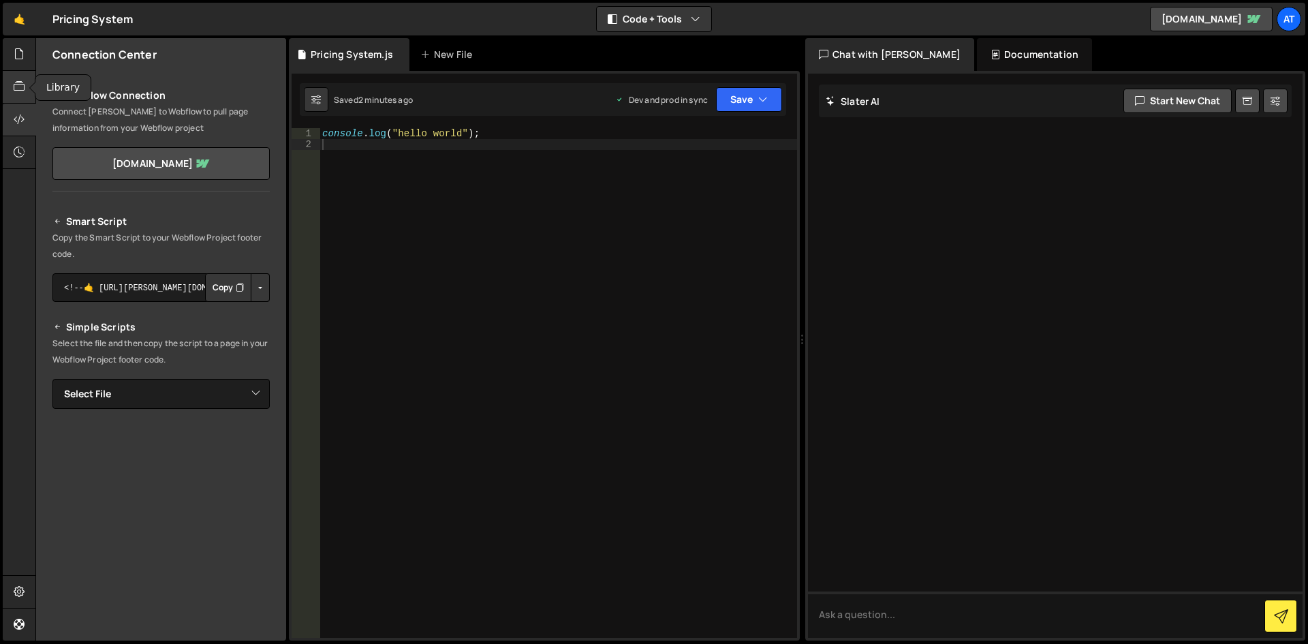
click at [25, 97] on div at bounding box center [19, 87] width 33 height 33
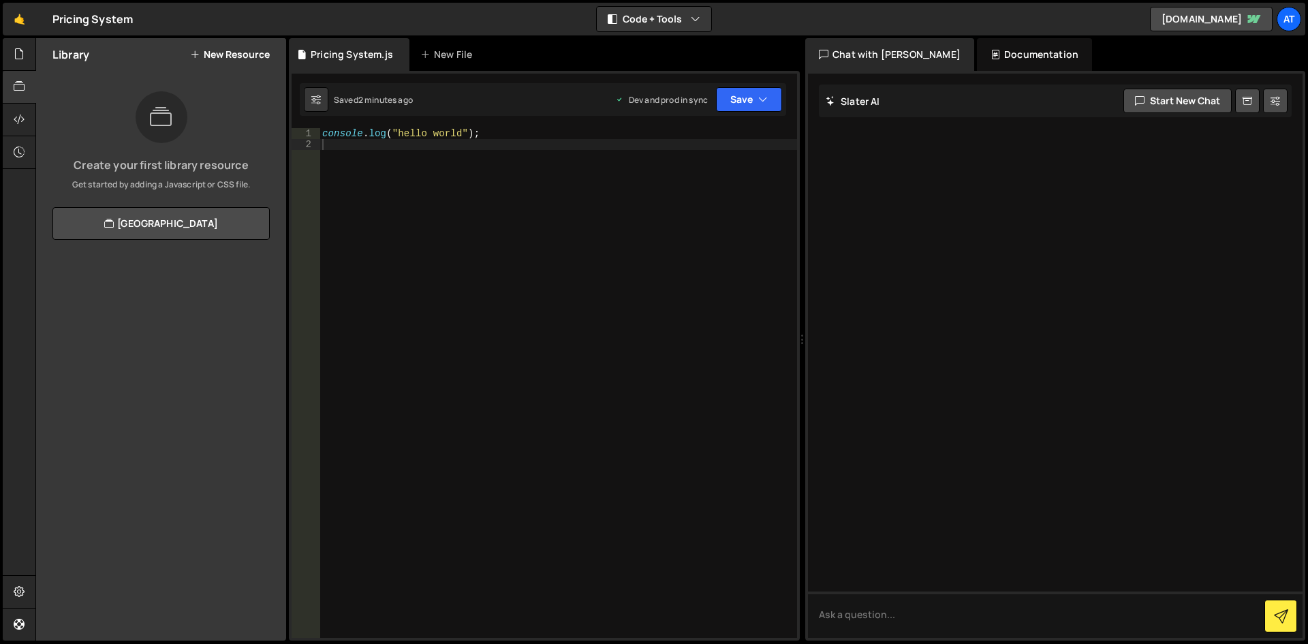
click at [414, 159] on div "console . log ( "hello world" ) ;" at bounding box center [558, 393] width 478 height 531
click at [32, 61] on div at bounding box center [19, 54] width 33 height 33
click at [403, 161] on div "console . log ( "hello world" ) ;" at bounding box center [558, 393] width 478 height 531
click at [1287, 29] on div "AT" at bounding box center [1289, 19] width 25 height 25
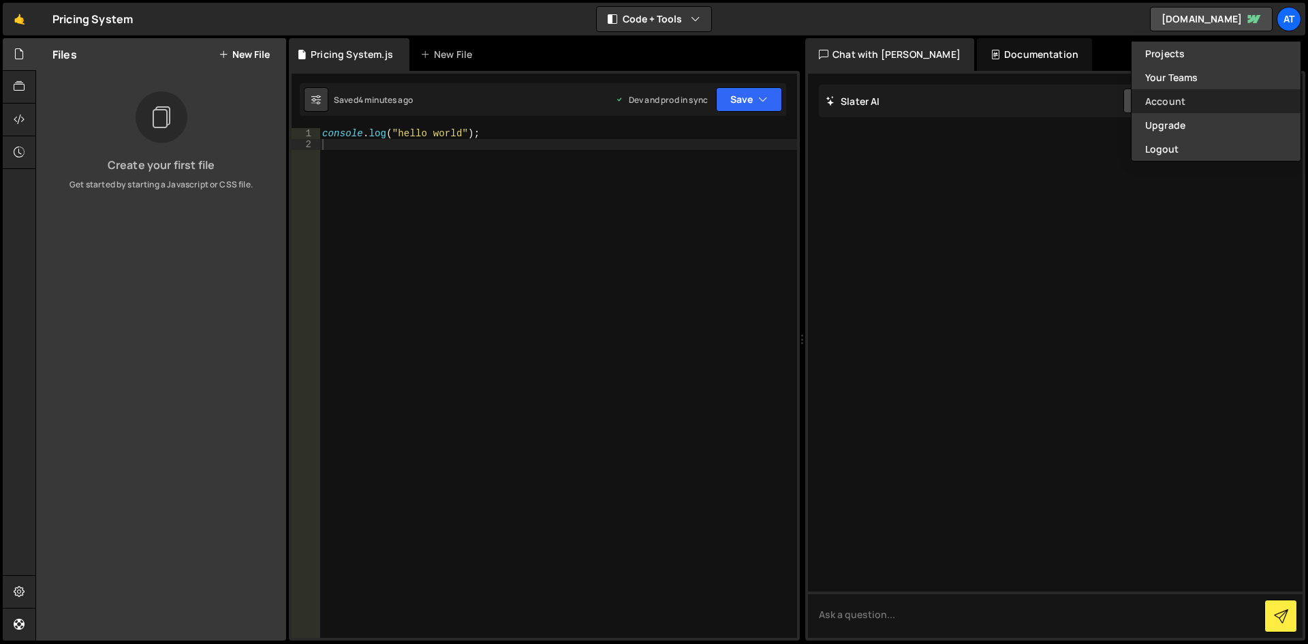
click at [1185, 97] on link "Account" at bounding box center [1215, 101] width 169 height 24
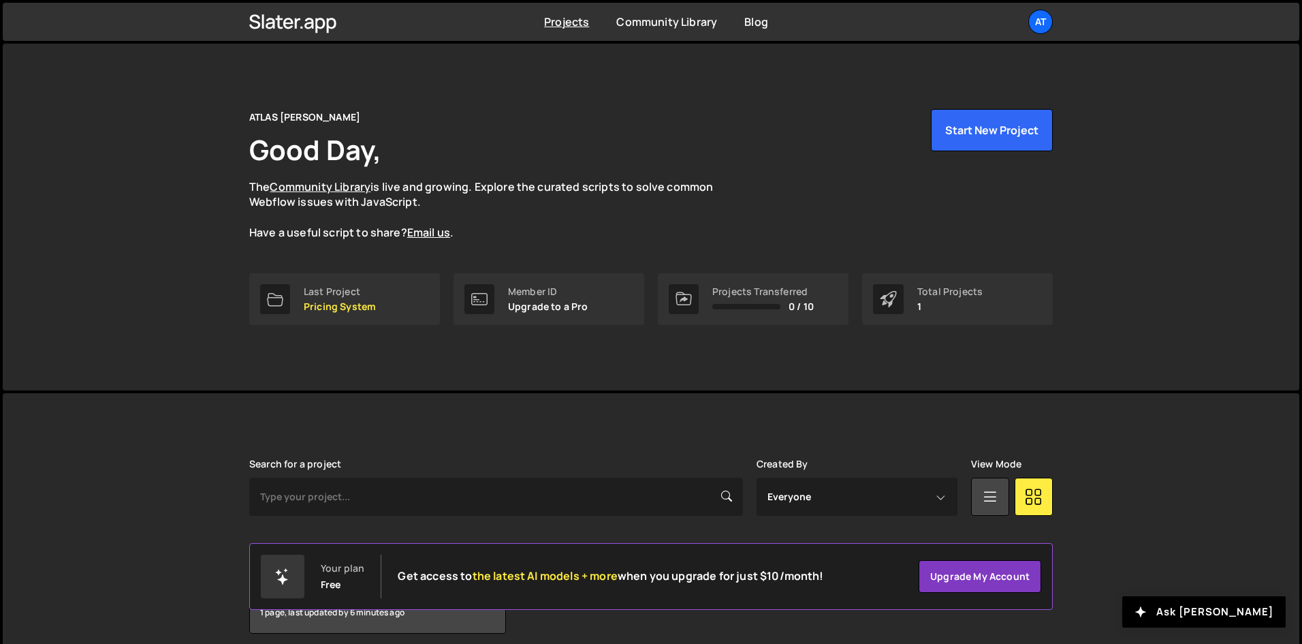
scroll to position [58, 0]
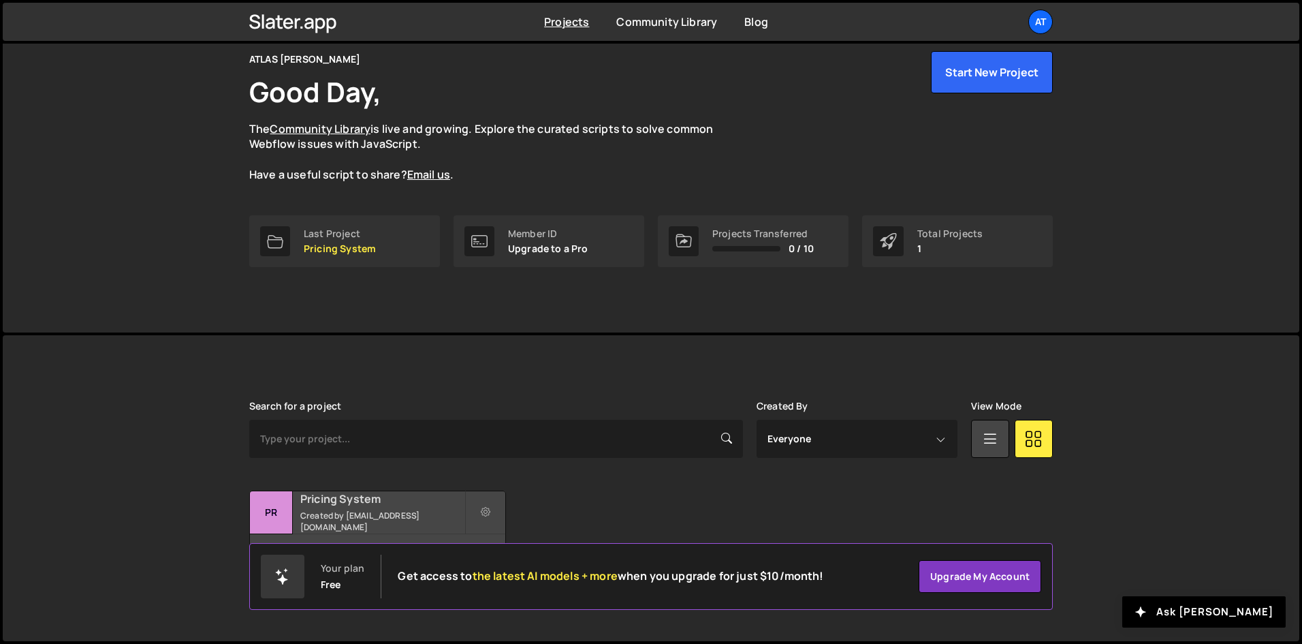
click at [333, 506] on h2 "Pricing System" at bounding box center [382, 498] width 164 height 15
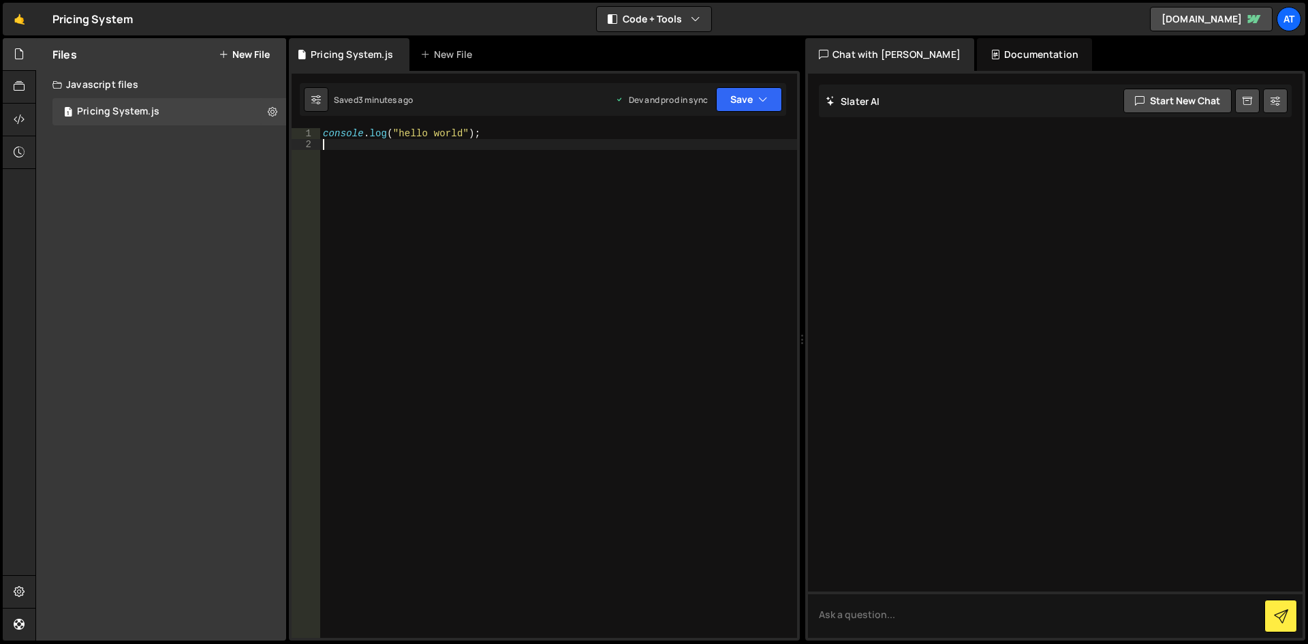
drag, startPoint x: 455, startPoint y: 375, endPoint x: 445, endPoint y: 372, distance: 9.9
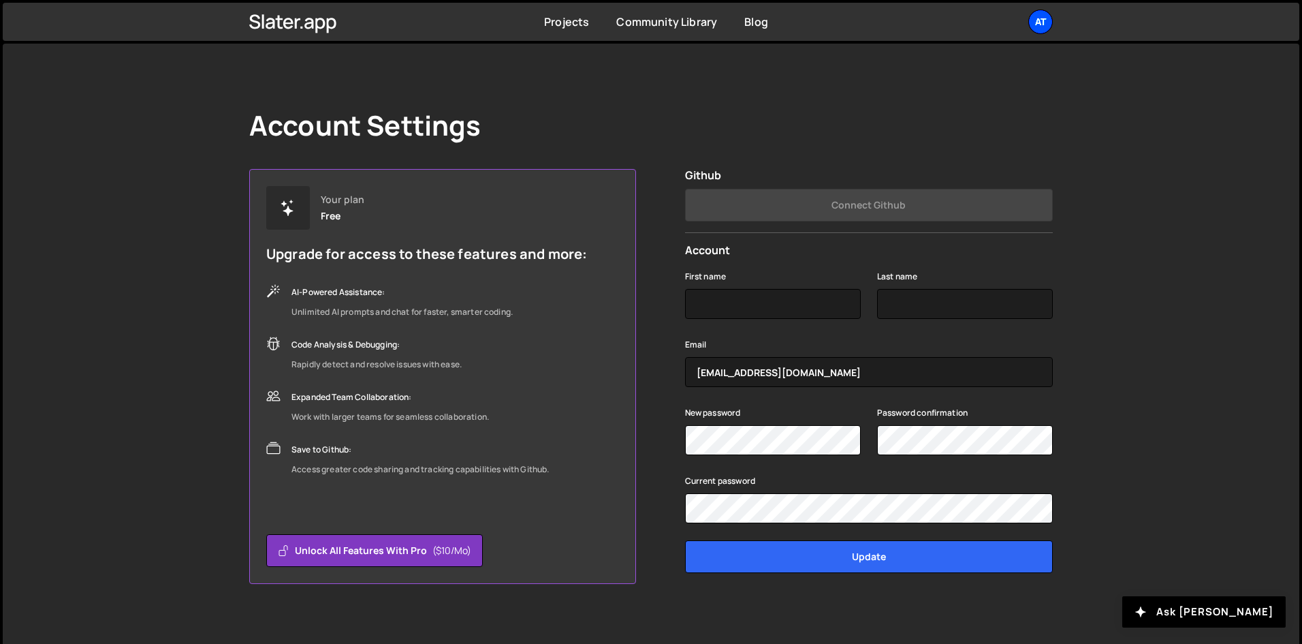
click at [1039, 27] on div "AT" at bounding box center [1041, 22] width 25 height 25
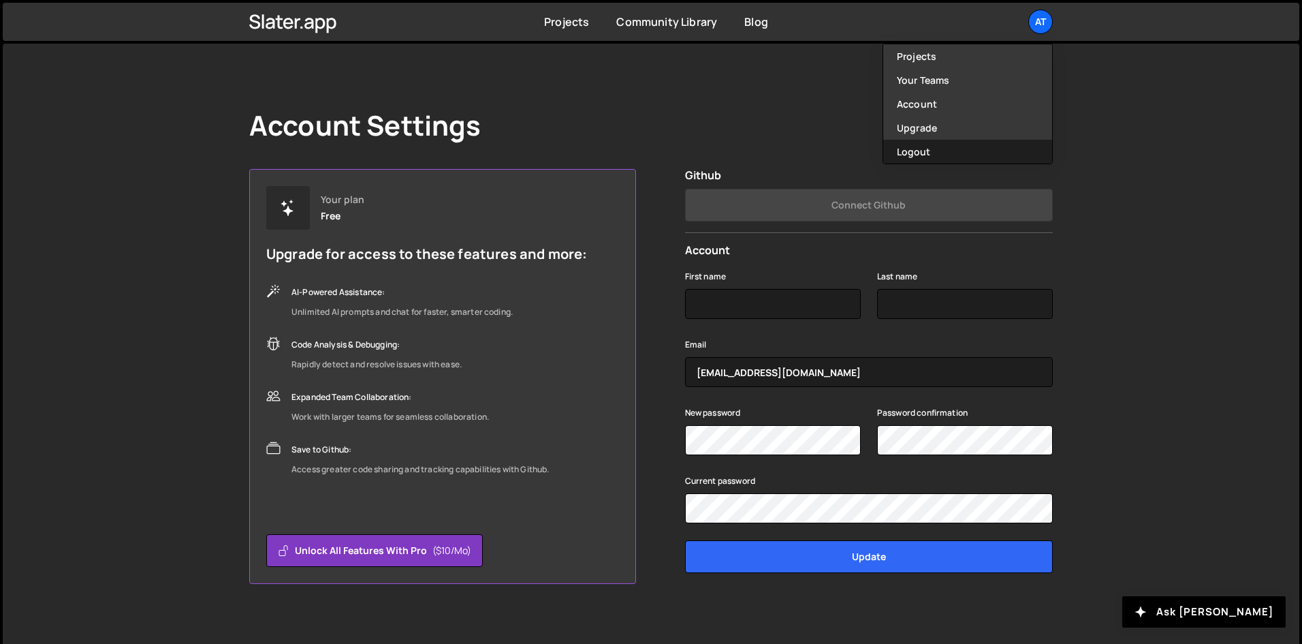
click at [920, 146] on button "Logout" at bounding box center [968, 152] width 169 height 24
